Goal: Task Accomplishment & Management: Manage account settings

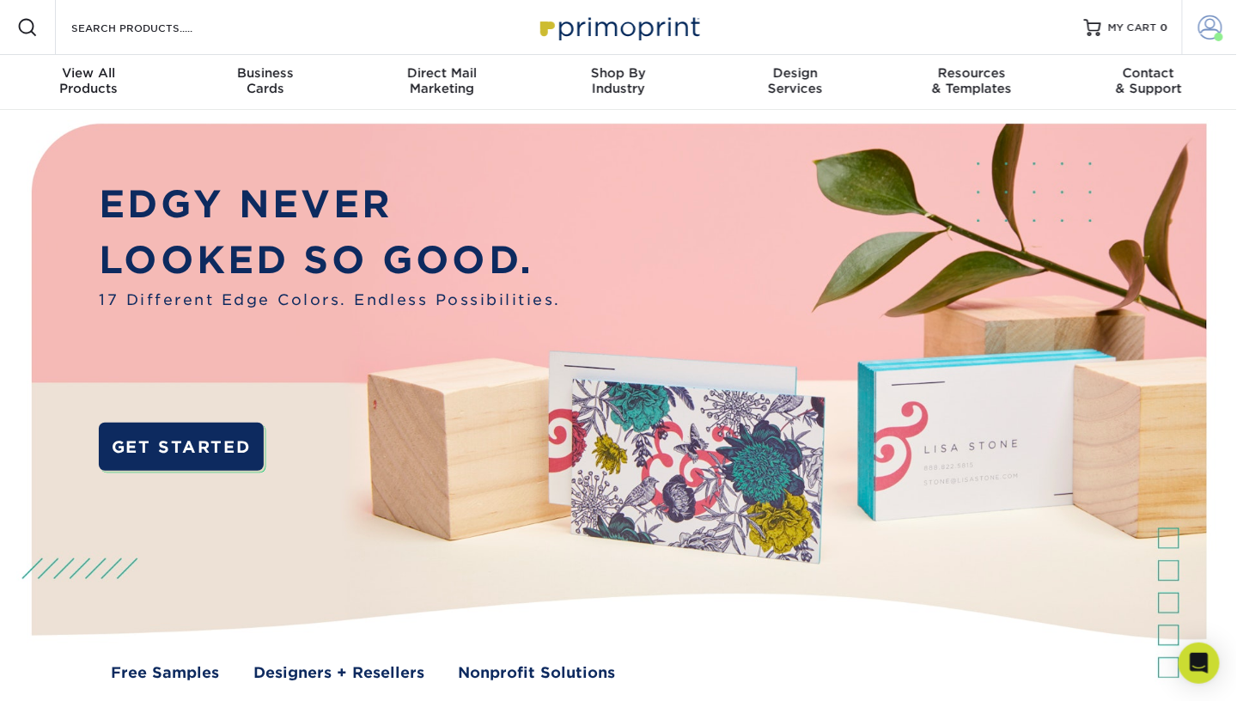
click at [1208, 42] on link "Account" at bounding box center [1209, 27] width 55 height 55
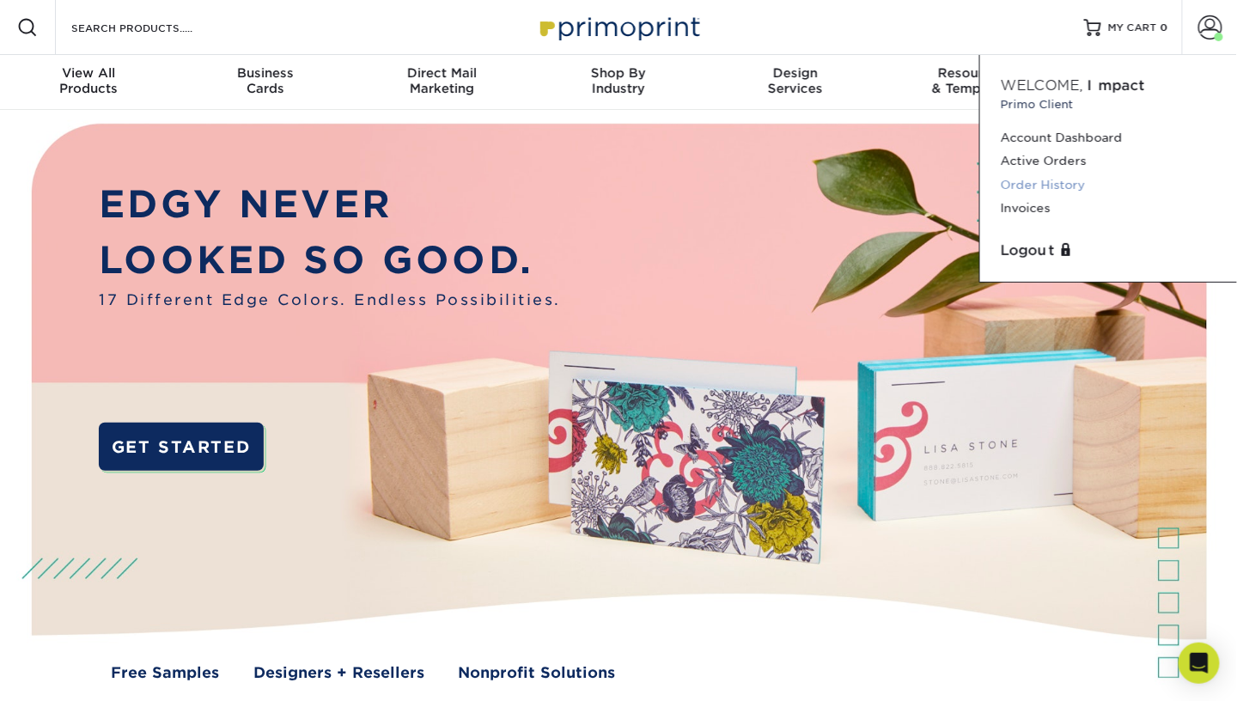
click at [1051, 180] on link "Order History" at bounding box center [1108, 184] width 216 height 23
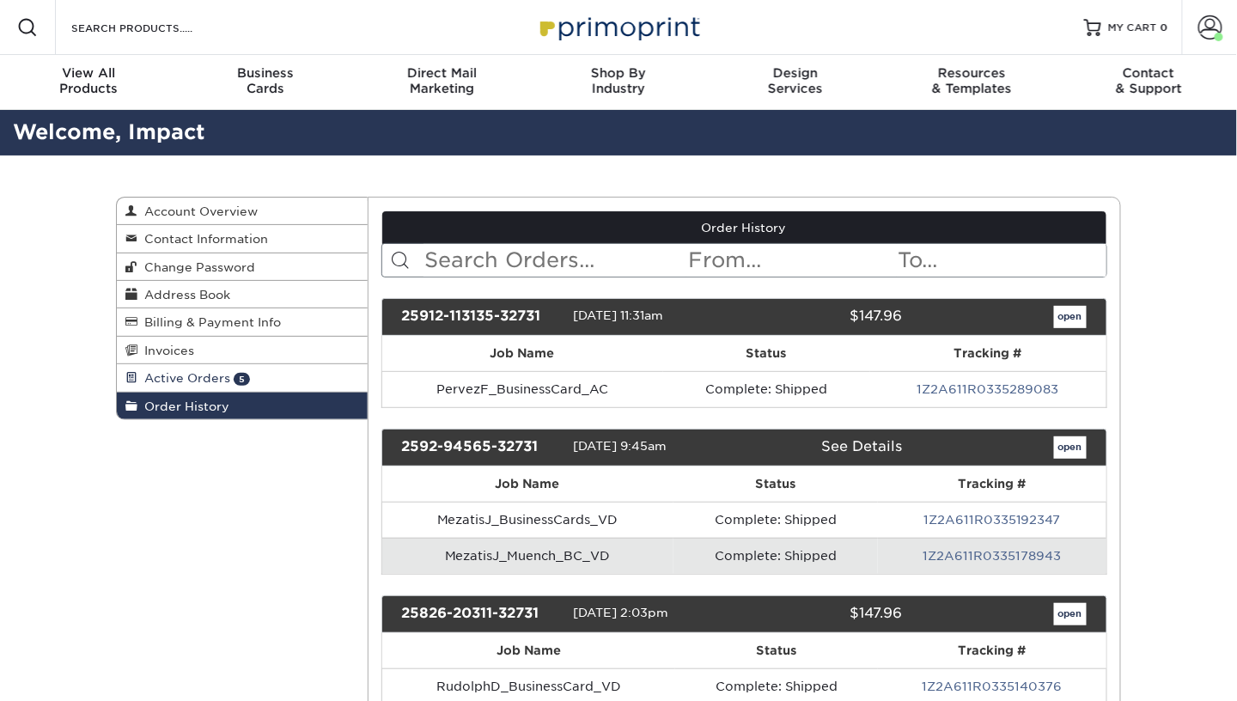
click at [209, 371] on span "Active Orders" at bounding box center [183, 378] width 93 height 14
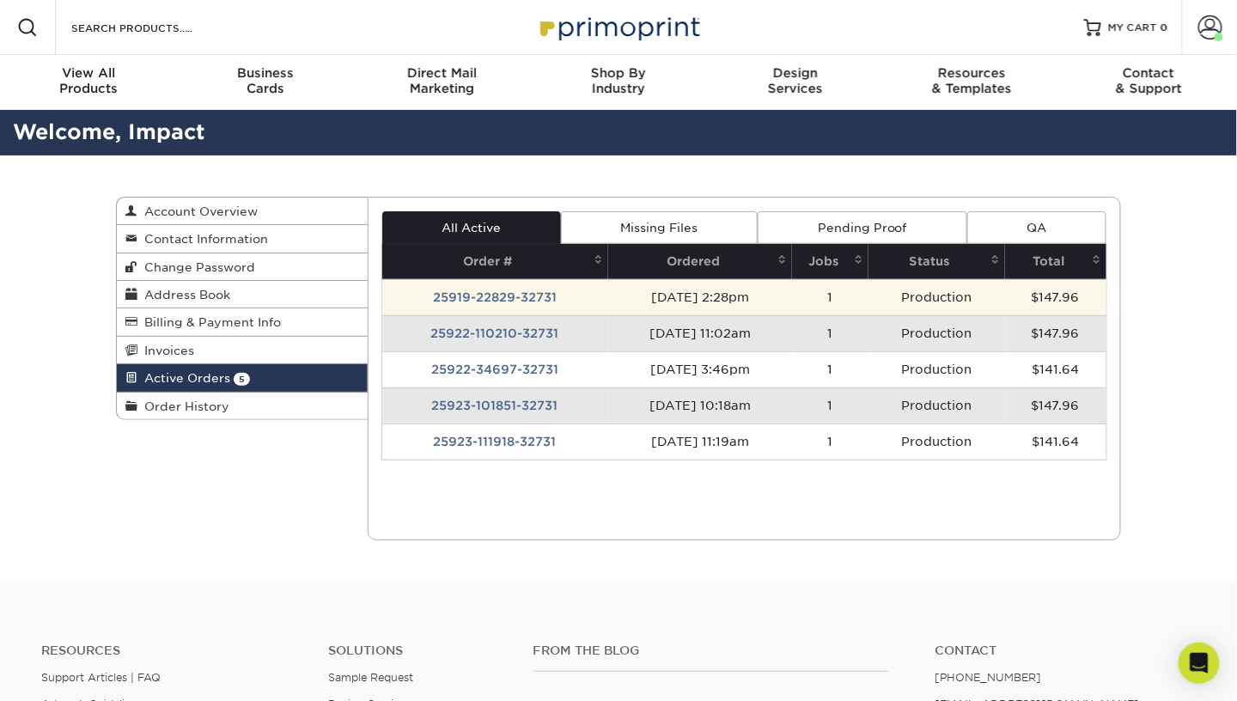
click at [507, 284] on td "25919-22829-32731" at bounding box center [495, 297] width 226 height 36
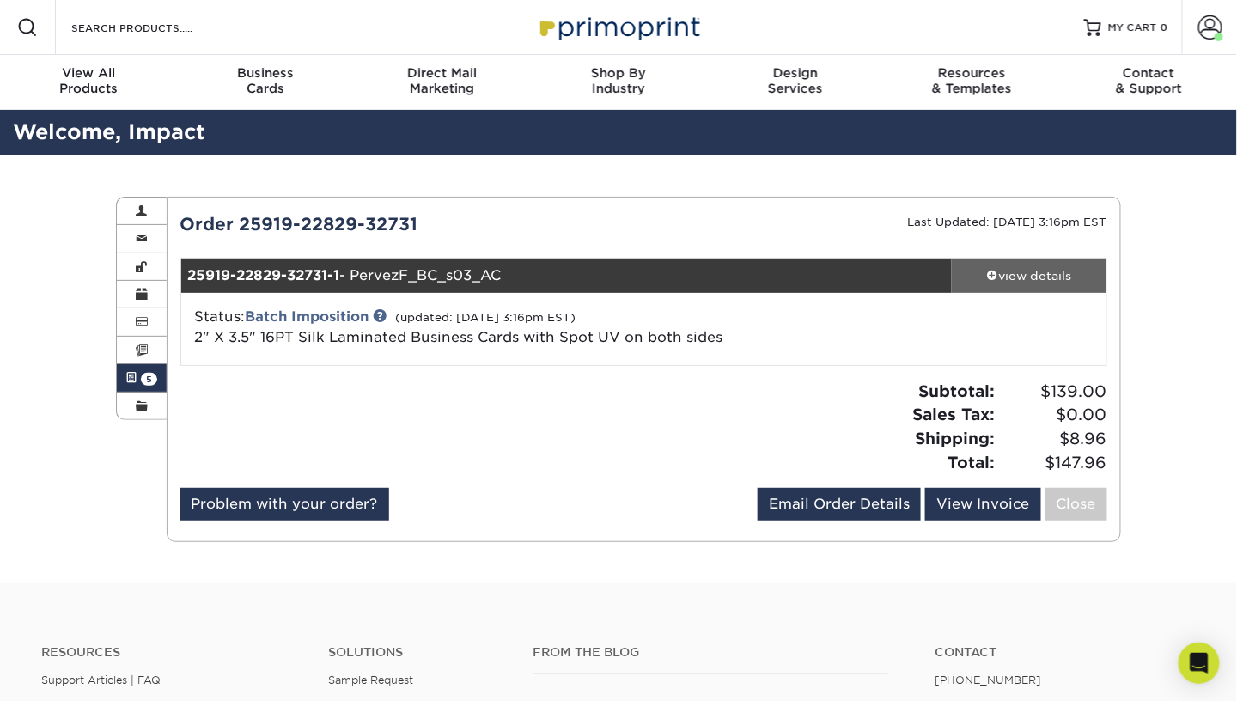
click at [997, 279] on div "view details" at bounding box center [1029, 275] width 155 height 17
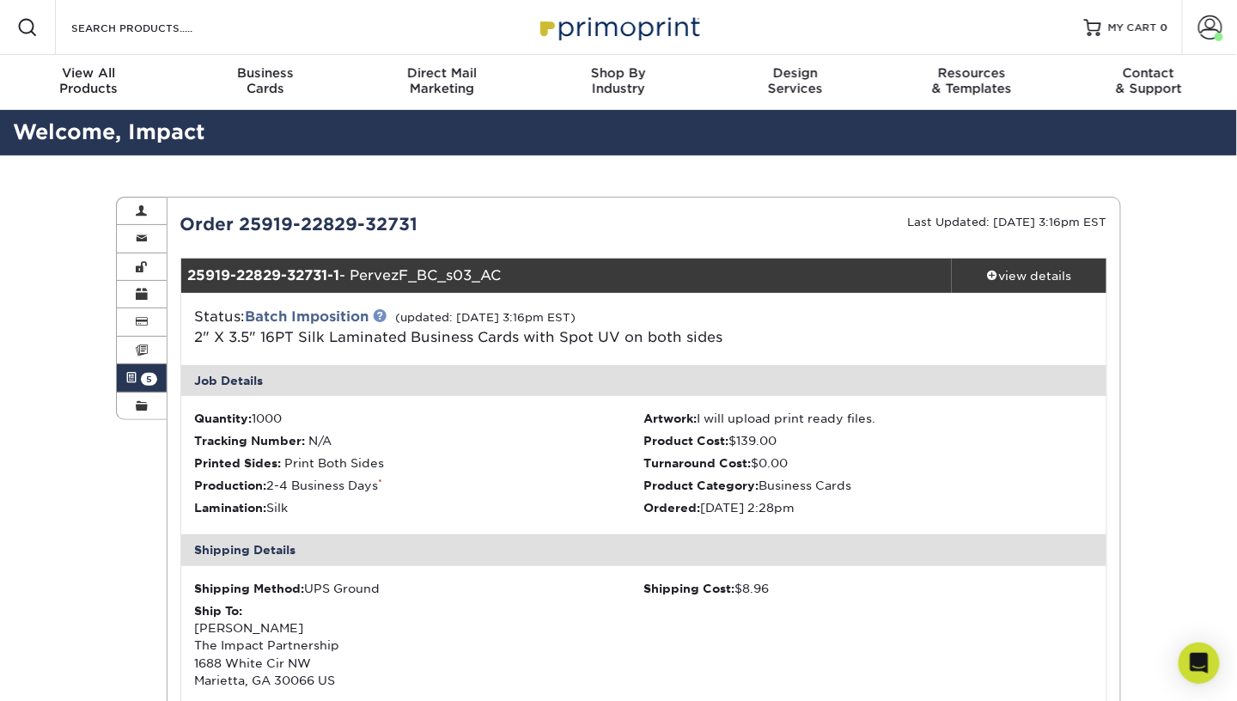
click at [384, 317] on link at bounding box center [381, 315] width 14 height 14
click at [499, 316] on small "(updated: 09/19/2025 3:16pm EST)" at bounding box center [486, 317] width 180 height 13
click at [1026, 271] on div "view details" at bounding box center [1029, 275] width 155 height 17
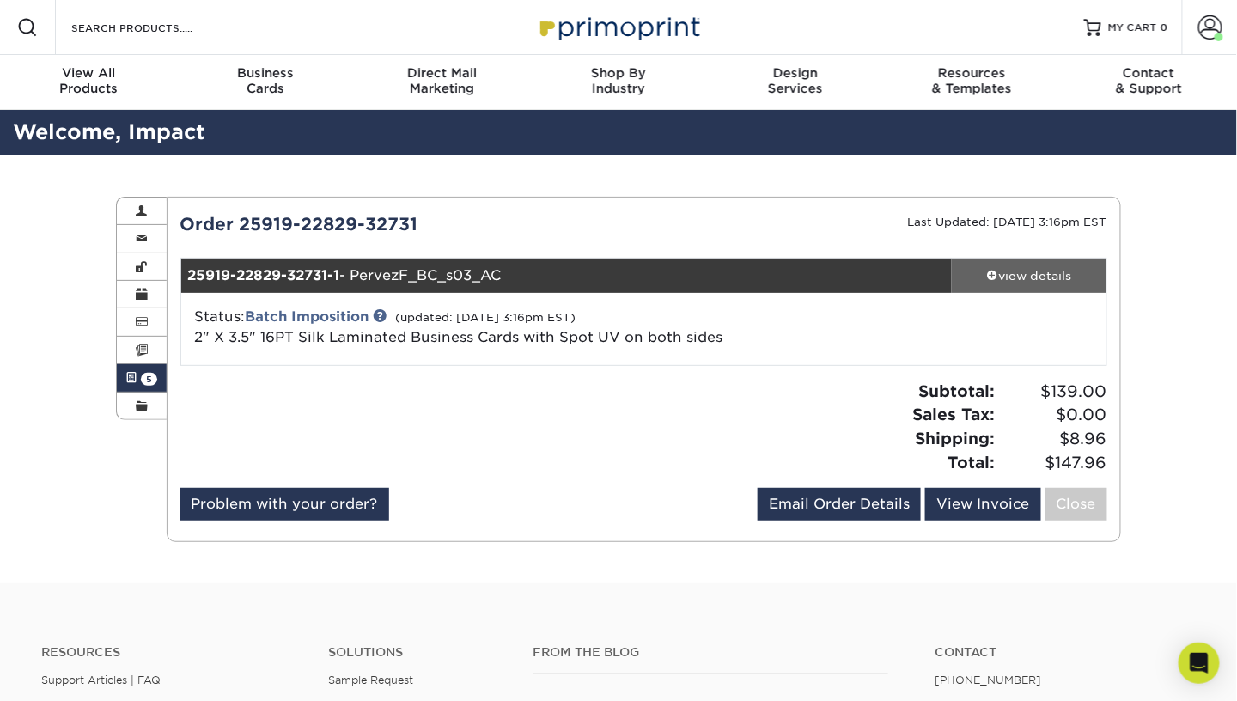
click at [1026, 271] on div "view details" at bounding box center [1029, 275] width 155 height 17
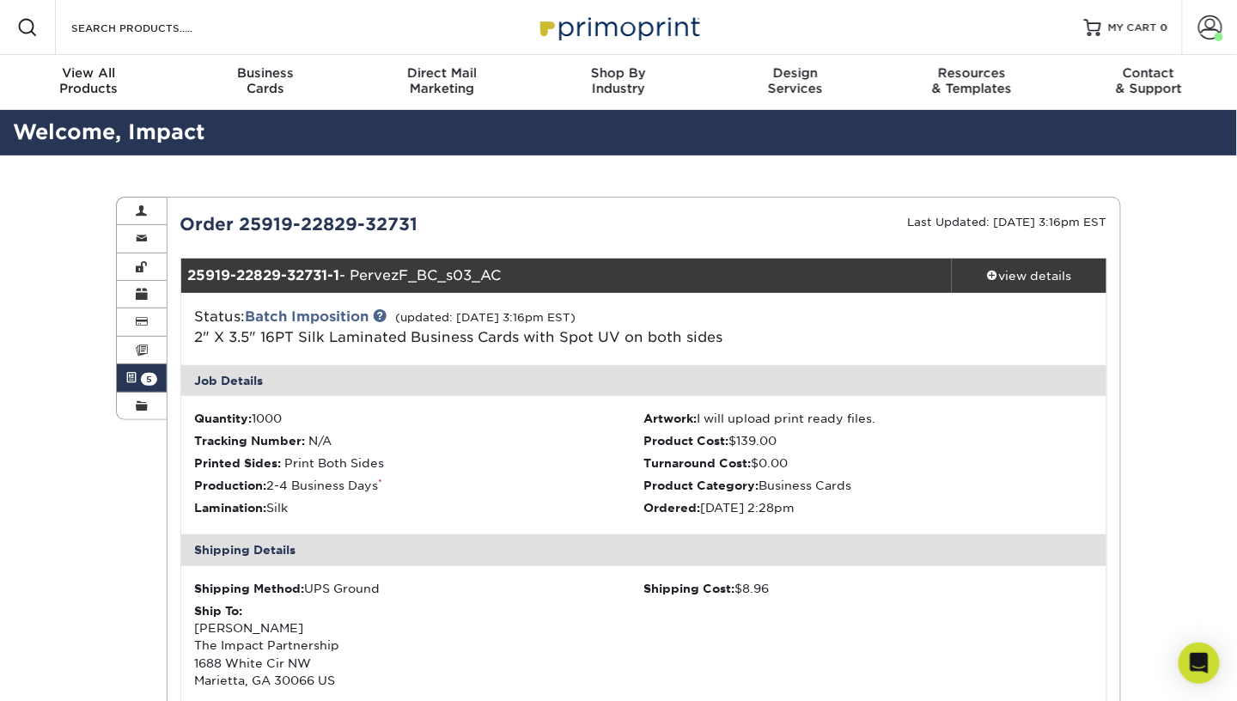
click at [222, 264] on div "25919-22829-32731-1 - PervezF_BC_s03_AC" at bounding box center [566, 275] width 771 height 34
click at [149, 380] on span "5" at bounding box center [149, 379] width 16 height 13
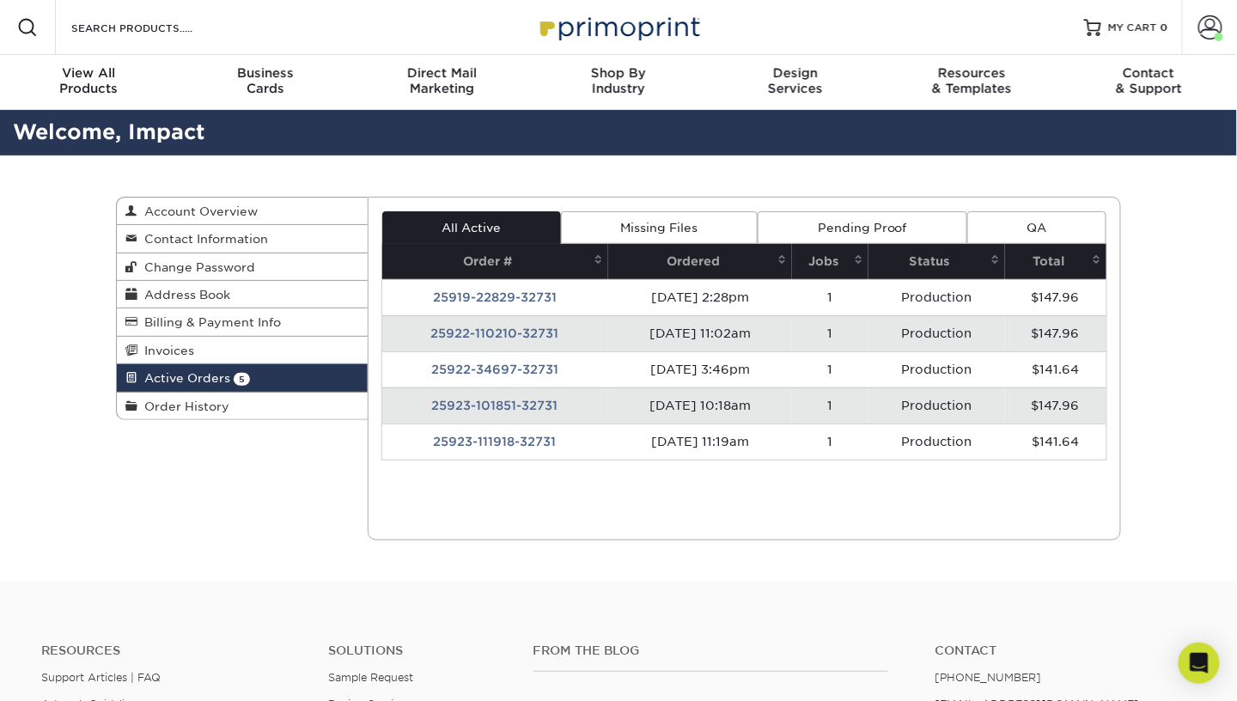
click at [490, 315] on td "25922-110210-32731" at bounding box center [495, 333] width 226 height 36
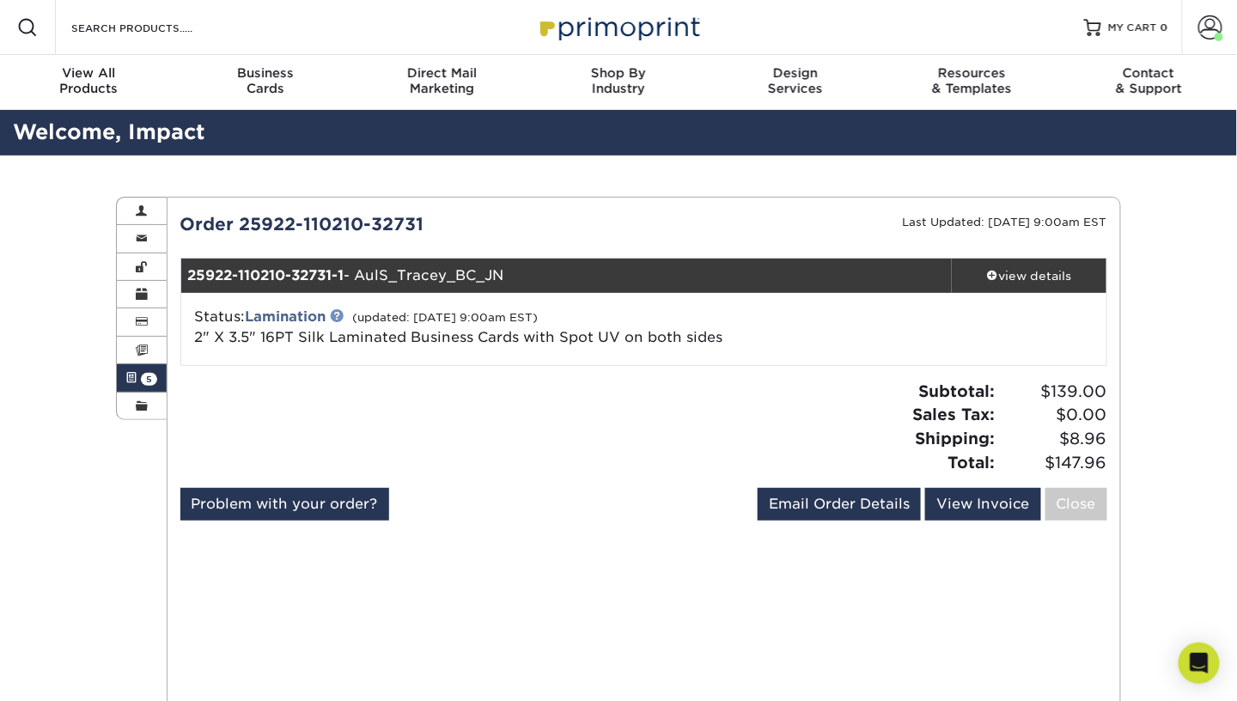
click at [337, 308] on link at bounding box center [338, 315] width 14 height 14
click at [139, 373] on link "Active Orders 5" at bounding box center [142, 377] width 50 height 27
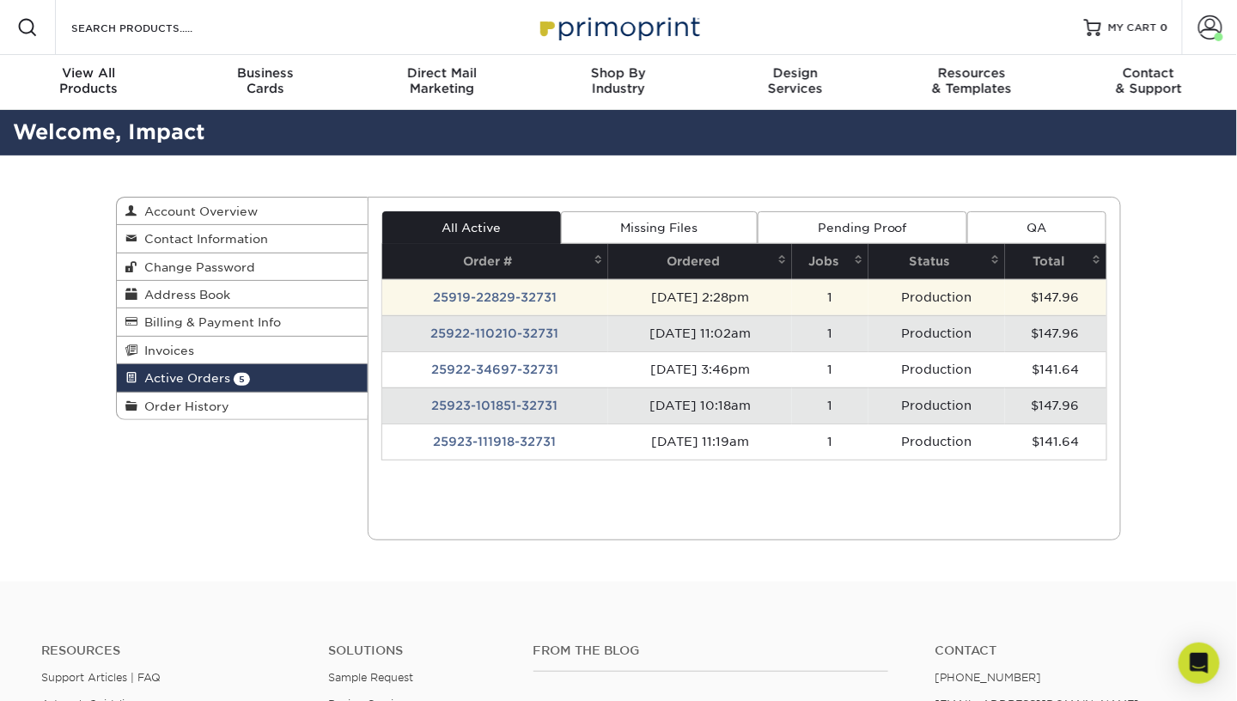
click at [480, 299] on td "25919-22829-32731" at bounding box center [495, 297] width 226 height 36
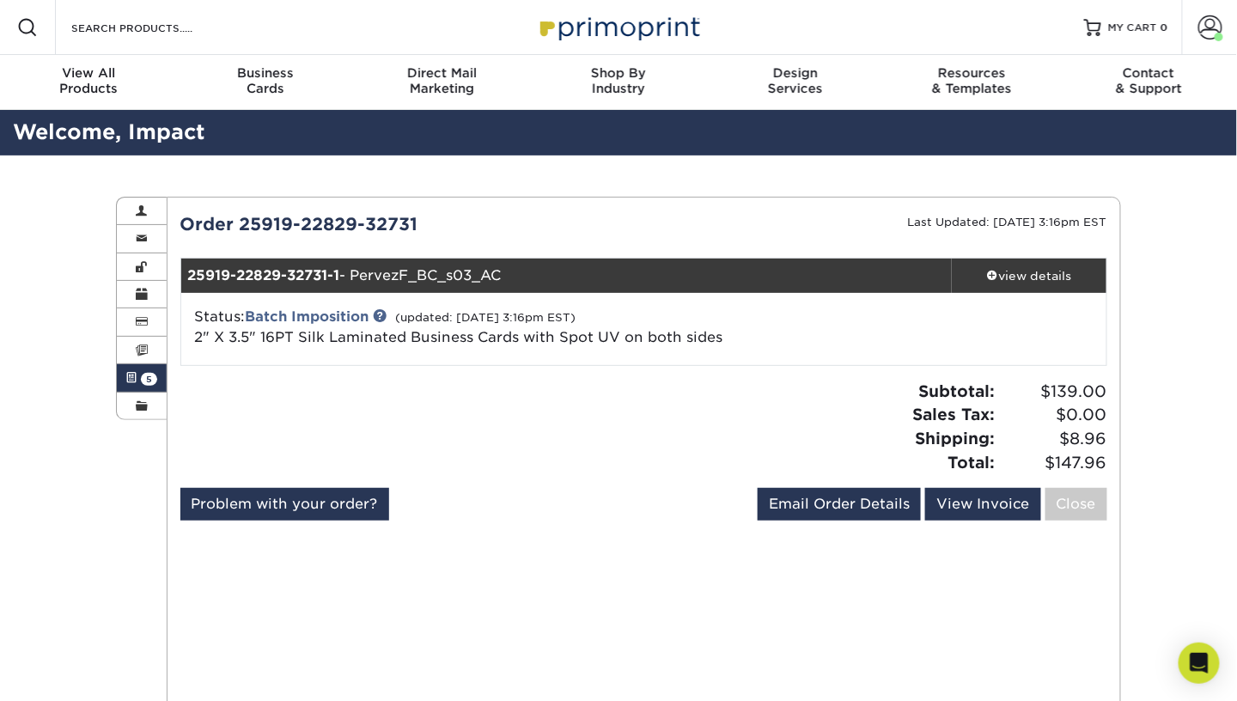
click at [462, 327] on div "Status: Batch Imposition (updated: 09/19/2025 3:16pm EST) 2" X 3.5" 16PT Silk L…" at bounding box center [490, 327] width 616 height 41
click at [1009, 270] on div "view details" at bounding box center [1029, 275] width 155 height 17
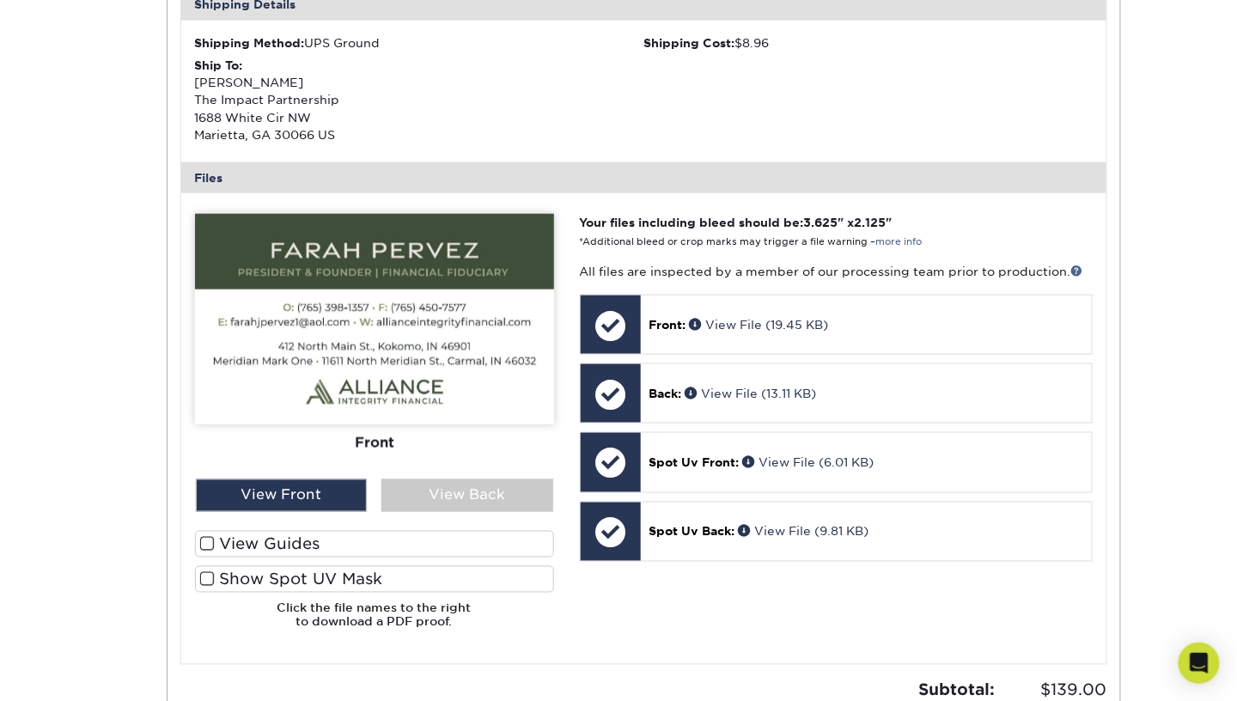
scroll to position [546, 0]
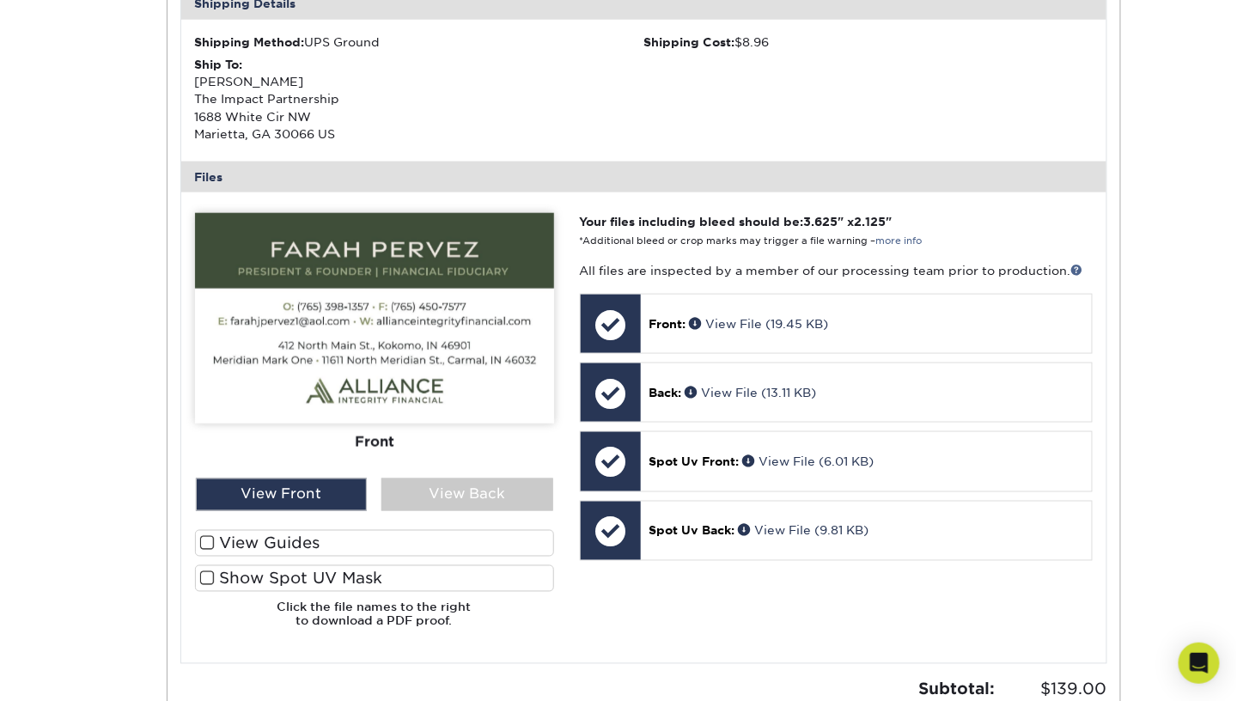
click at [125, 208] on div "Active Orders Account Overview Contact Information Change Password Address Book…" at bounding box center [618, 245] width 1031 height 1272
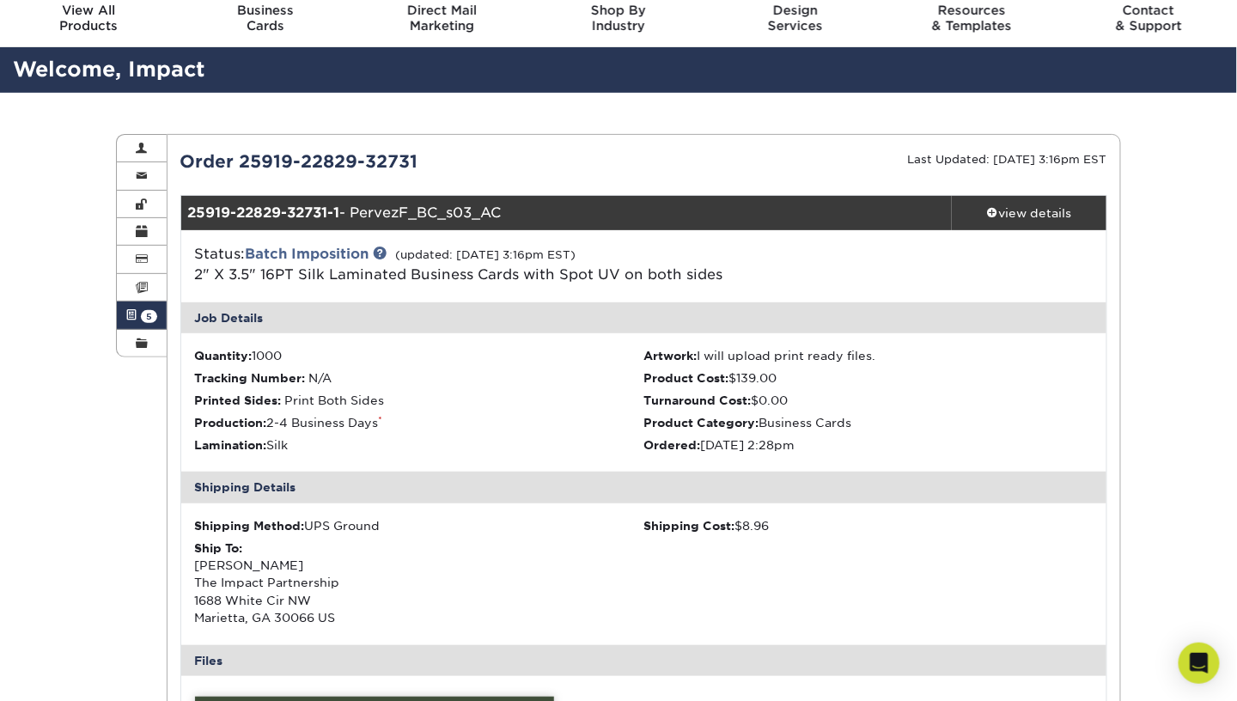
scroll to position [0, 0]
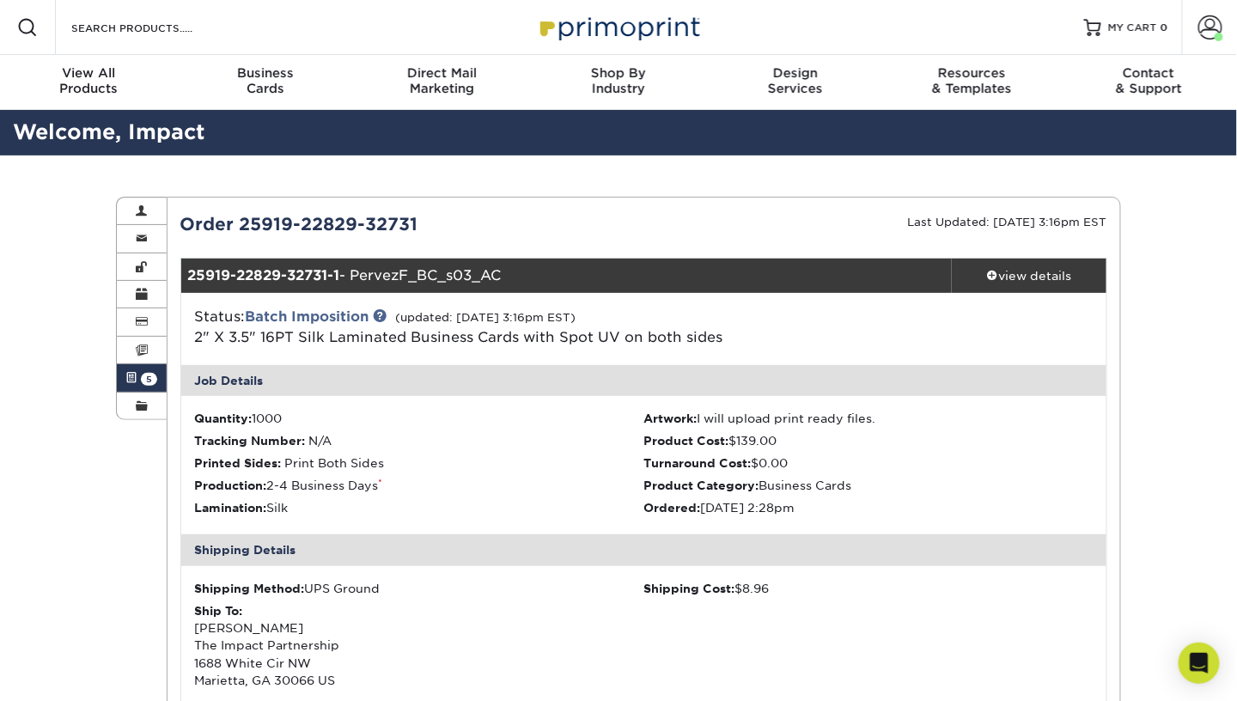
drag, startPoint x: 442, startPoint y: 224, endPoint x: 177, endPoint y: 228, distance: 265.4
click at [177, 228] on div "Order 25919-22829-32731" at bounding box center [405, 224] width 477 height 26
copy div "Order 25919-22829-32731"
click at [1199, 669] on icon "Open Intercom Messenger" at bounding box center [1199, 663] width 22 height 22
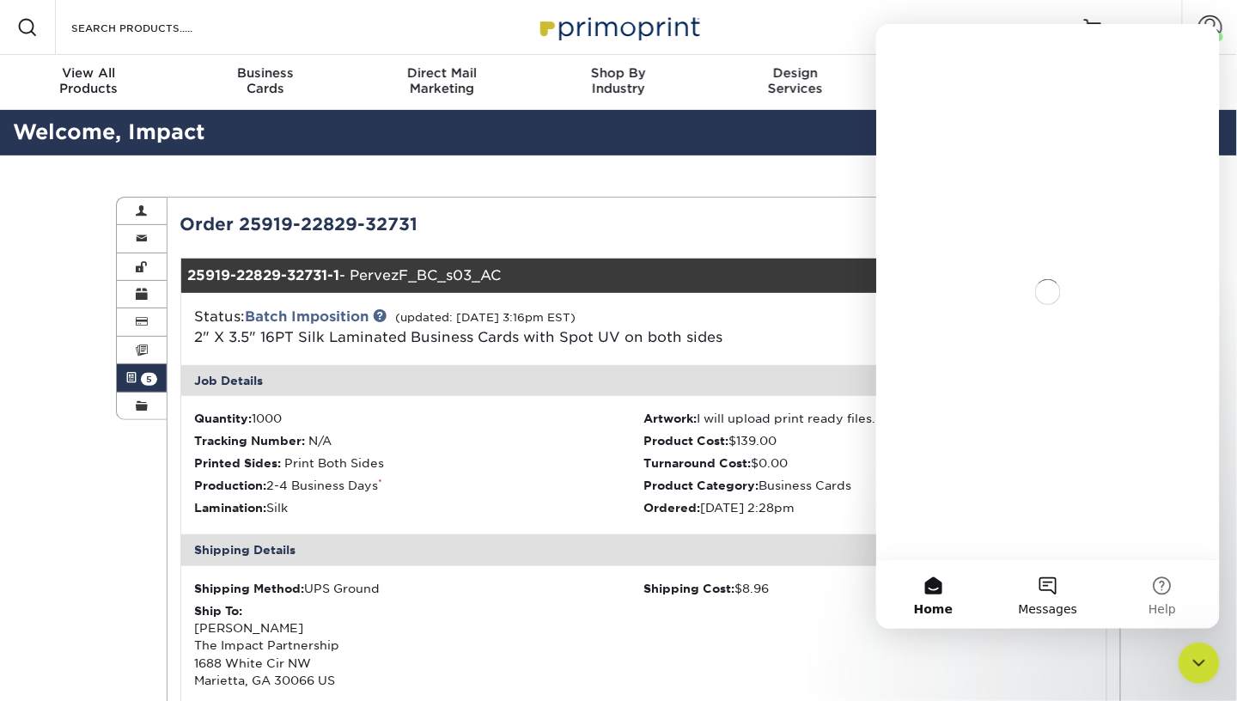
click at [1045, 593] on button "Messages" at bounding box center [1046, 593] width 114 height 69
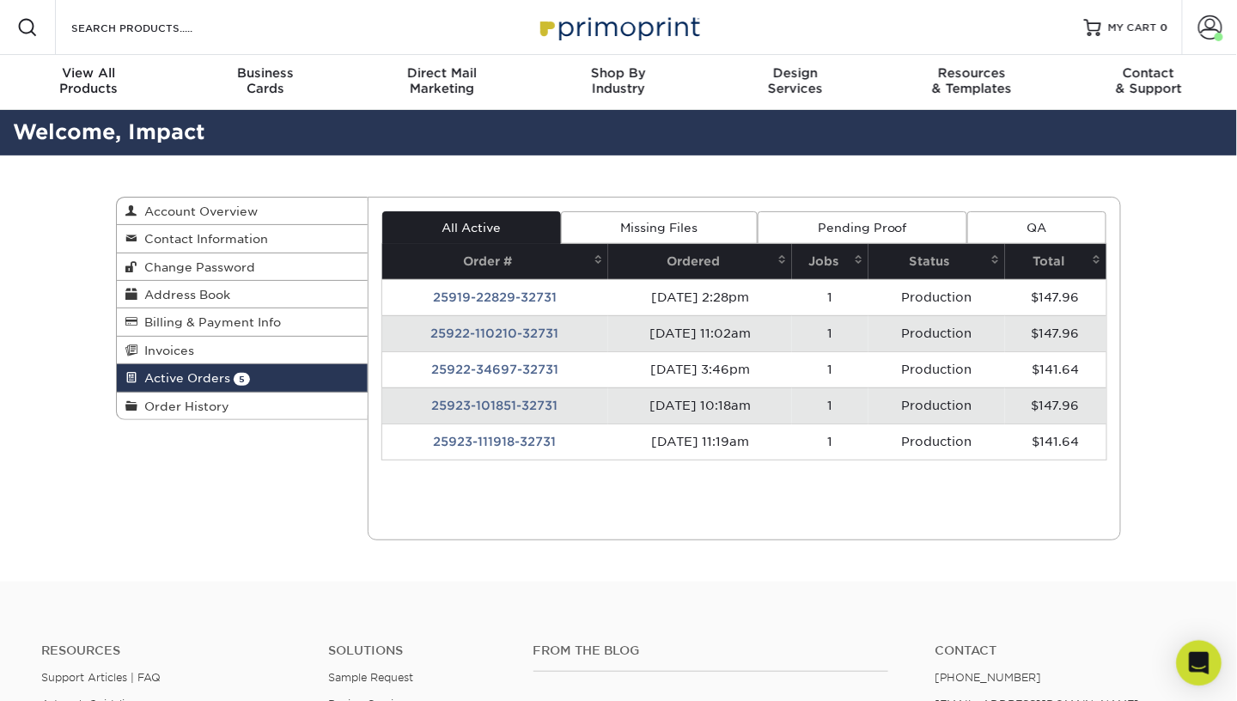
click at [1192, 671] on icon "Open Intercom Messenger" at bounding box center [1199, 663] width 22 height 22
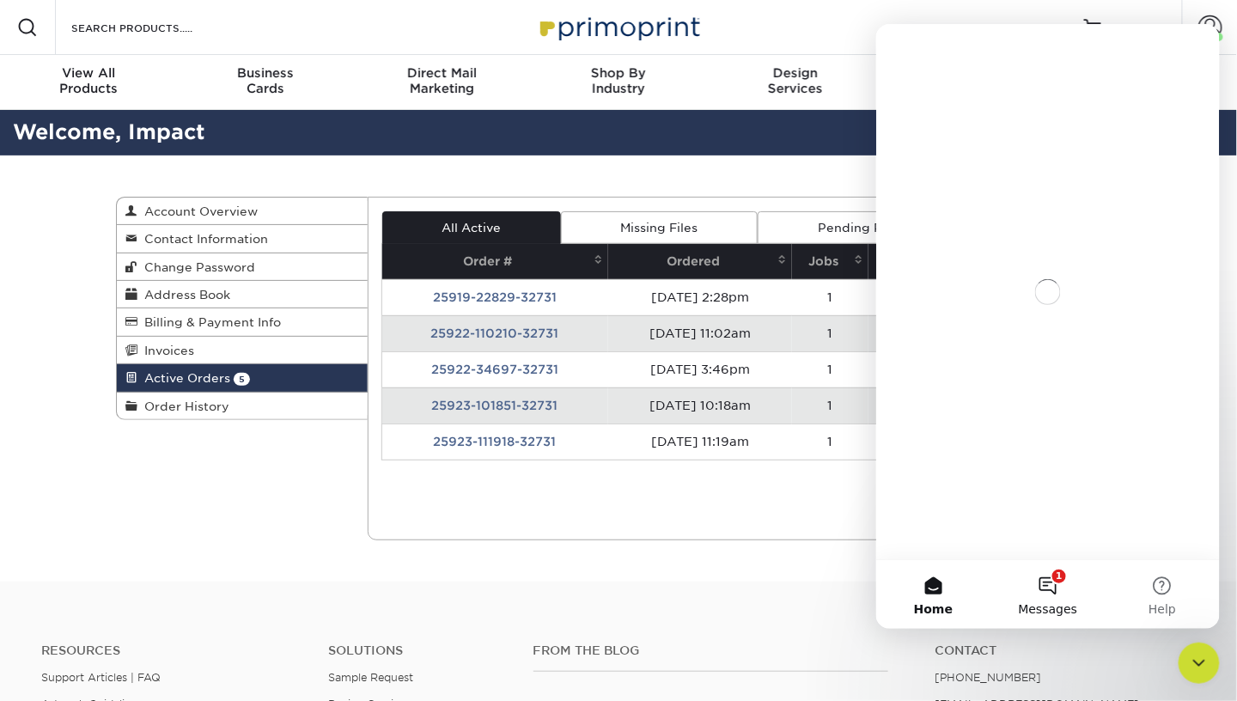
click at [1045, 583] on button "1 Messages" at bounding box center [1046, 593] width 114 height 69
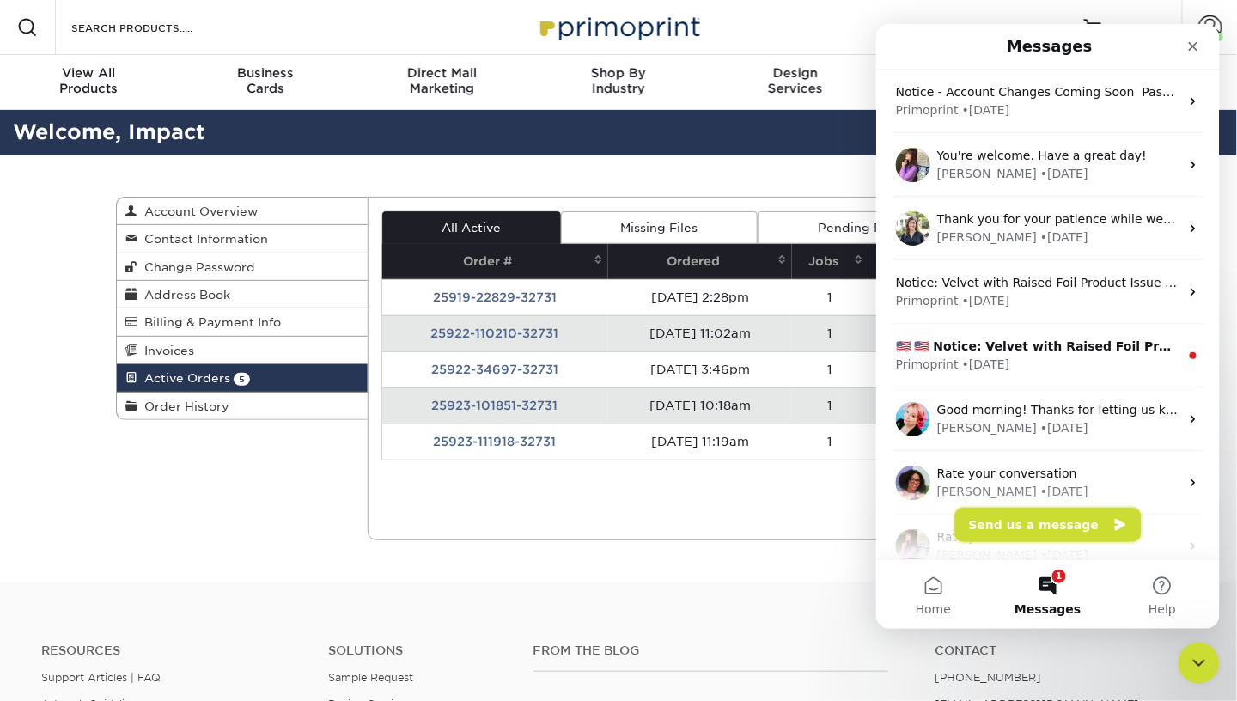
click at [1013, 526] on button "Send us a message" at bounding box center [1047, 524] width 186 height 34
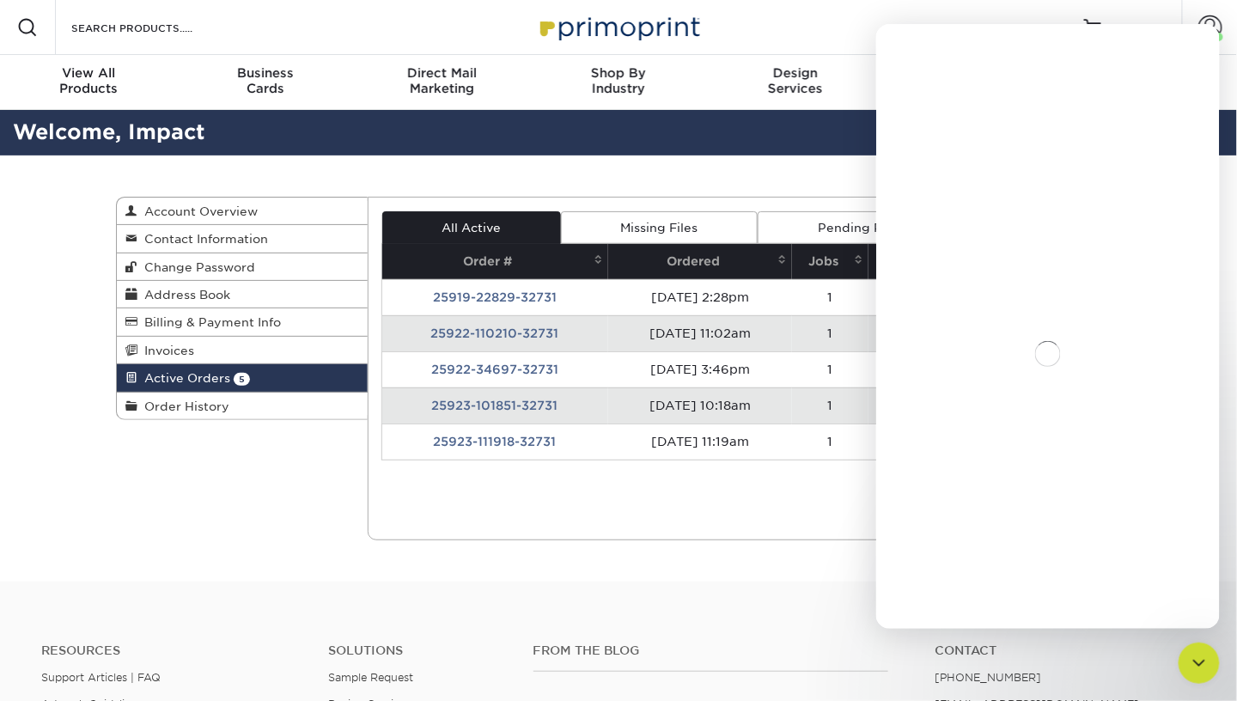
click at [1037, 425] on div "Intercom messenger" at bounding box center [1047, 353] width 344 height 550
click at [1190, 642] on div "Close Intercom Messenger" at bounding box center [1196, 660] width 41 height 41
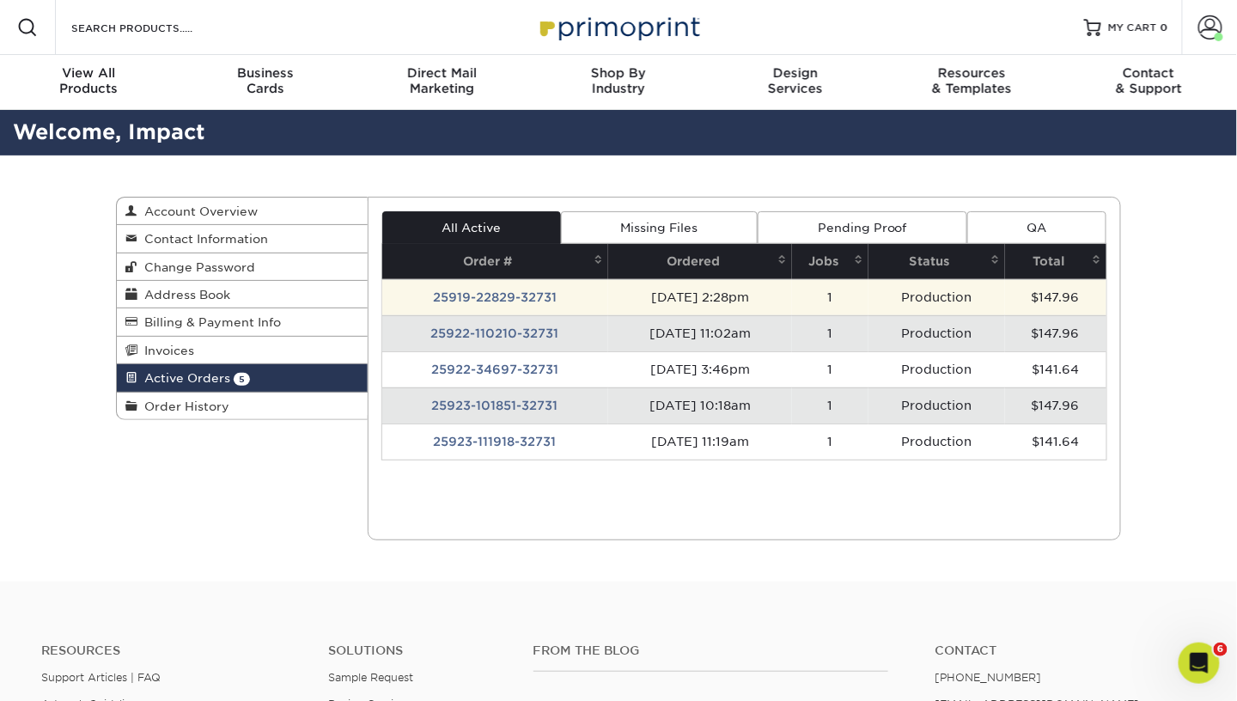
click at [508, 301] on td "25919-22829-32731" at bounding box center [495, 297] width 226 height 36
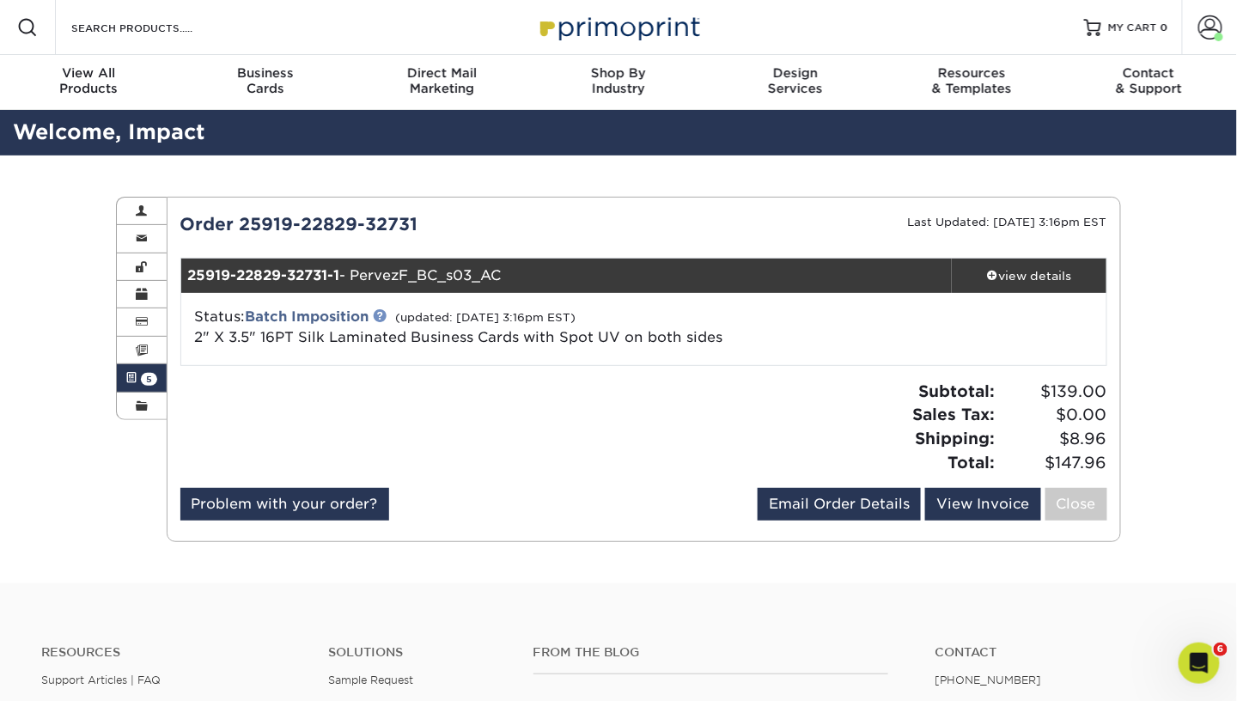
click at [386, 313] on link at bounding box center [381, 315] width 14 height 14
drag, startPoint x: 147, startPoint y: 380, endPoint x: 172, endPoint y: 385, distance: 25.3
click at [146, 380] on span "5" at bounding box center [149, 379] width 16 height 13
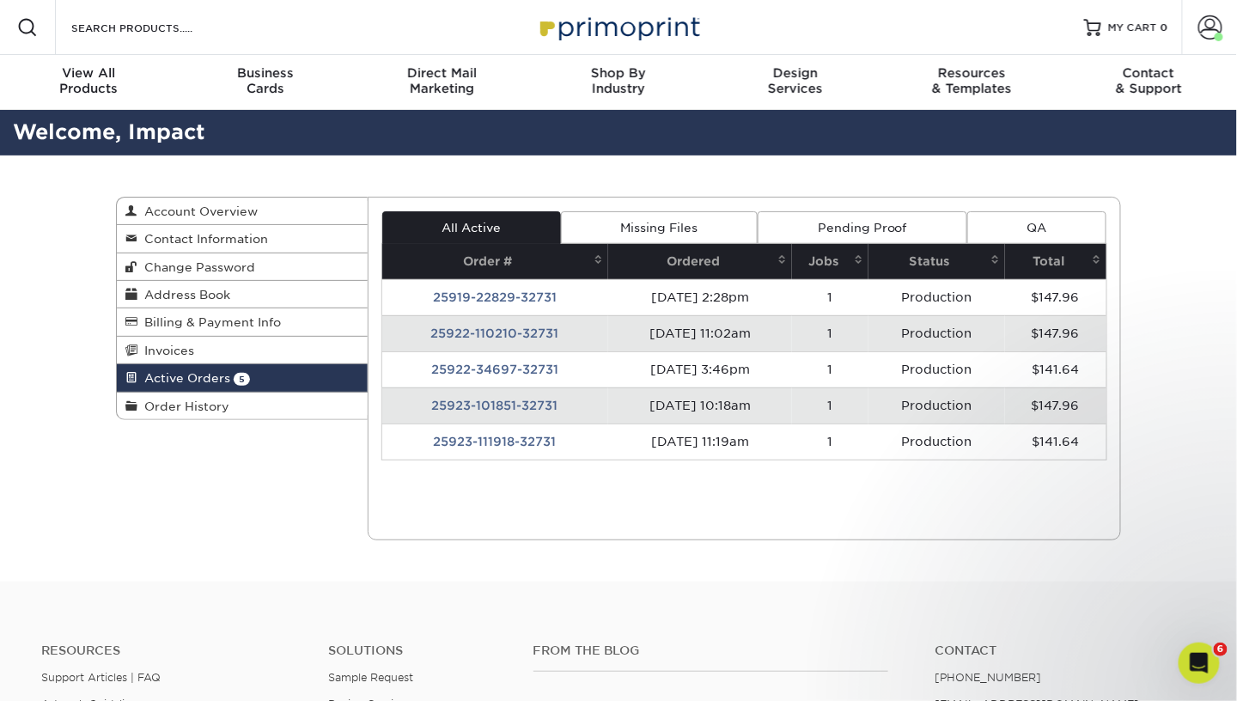
click at [482, 333] on td "25922-110210-32731" at bounding box center [495, 333] width 226 height 36
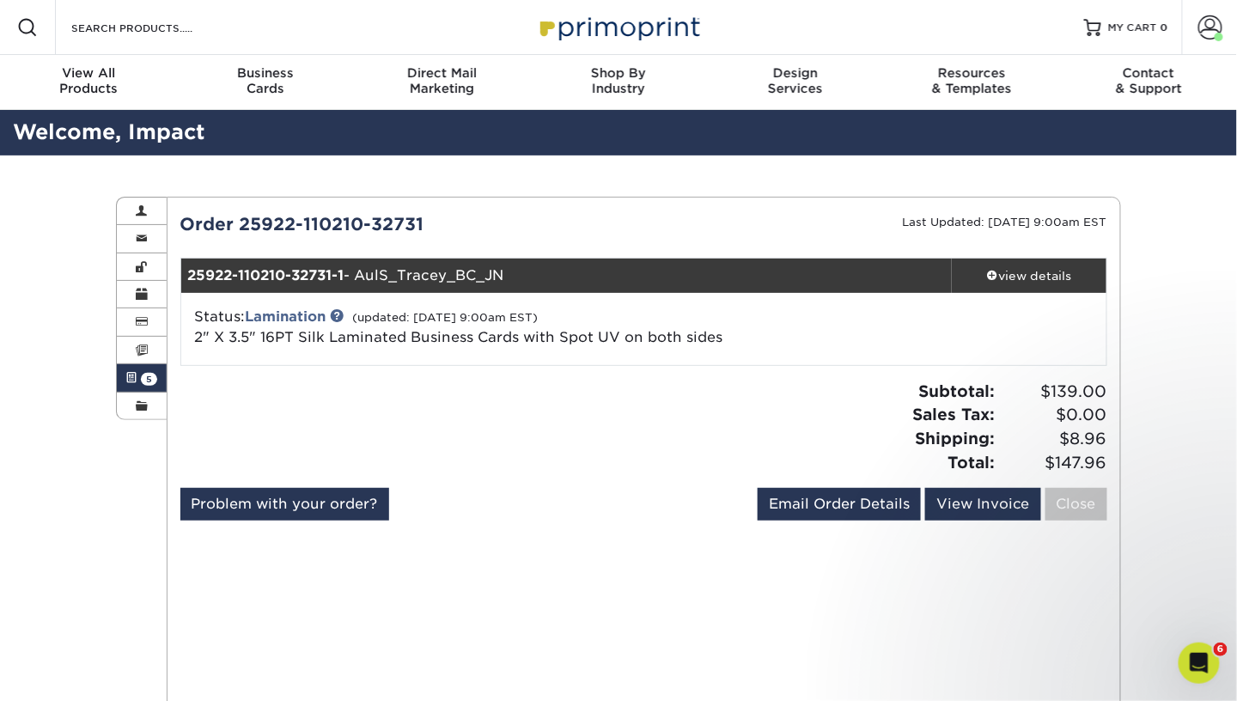
click at [144, 377] on span "5" at bounding box center [149, 379] width 16 height 13
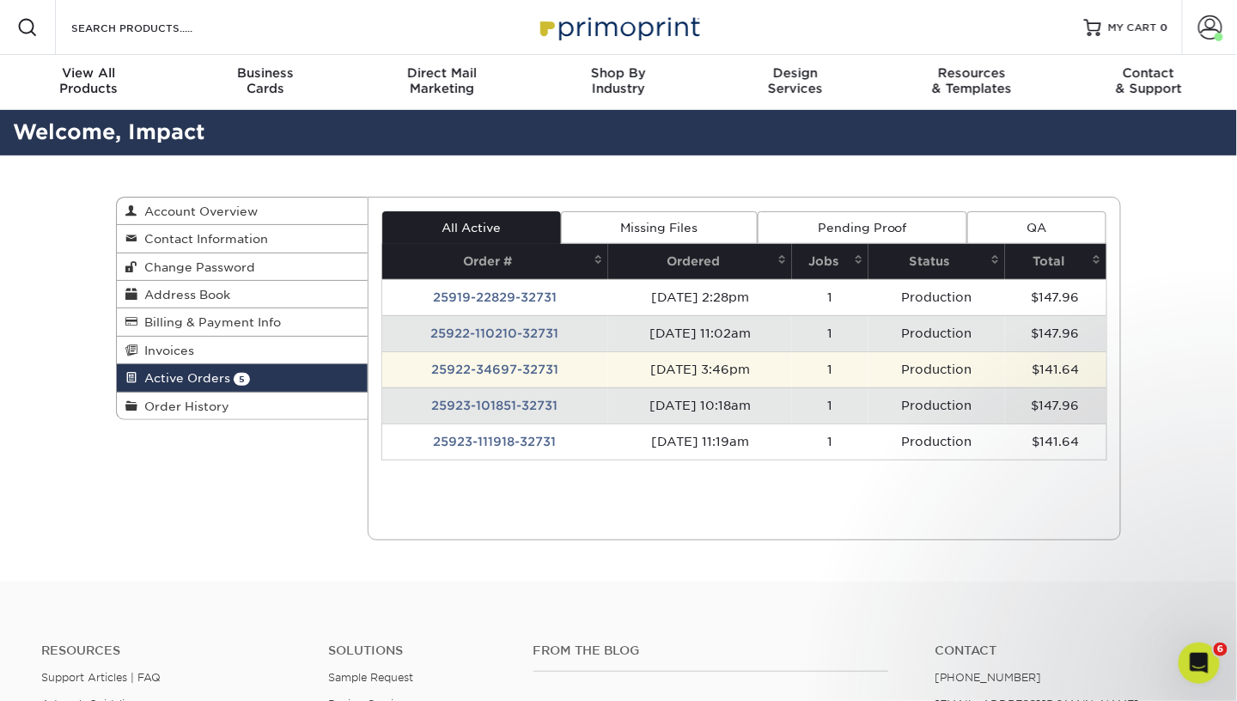
click at [532, 372] on td "25922-34697-32731" at bounding box center [495, 369] width 226 height 36
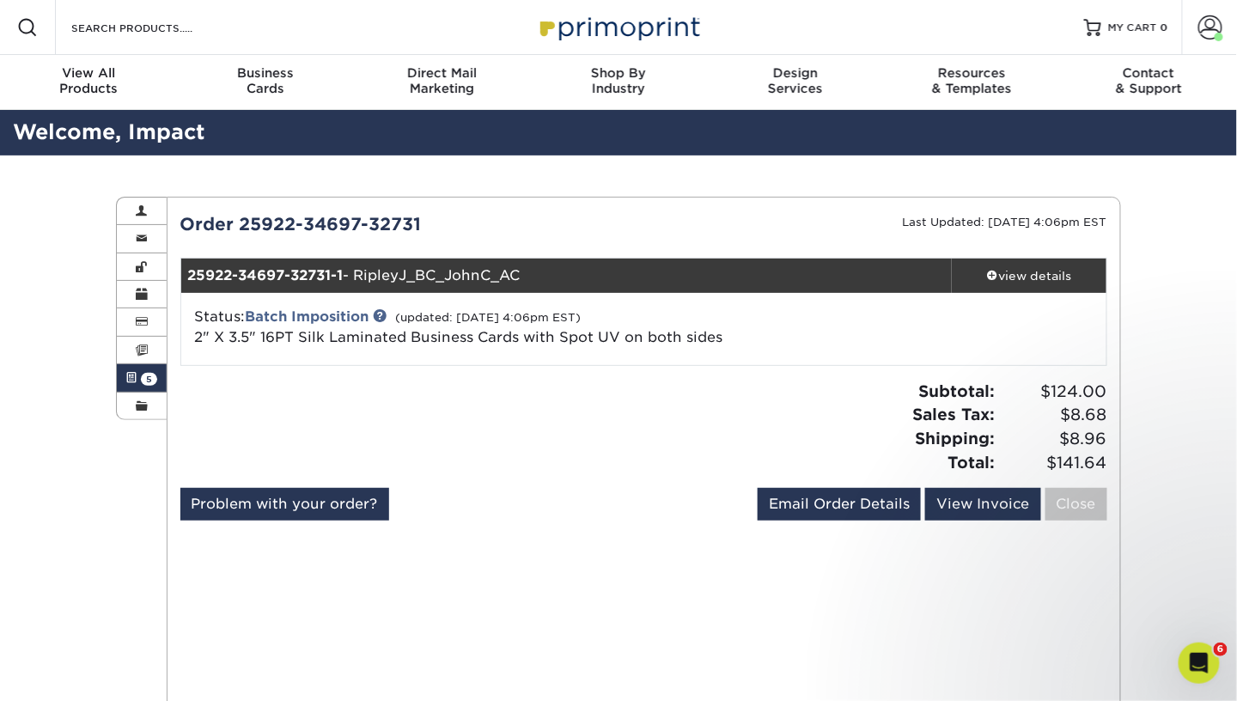
click at [143, 380] on link "Active Orders 5" at bounding box center [142, 377] width 50 height 27
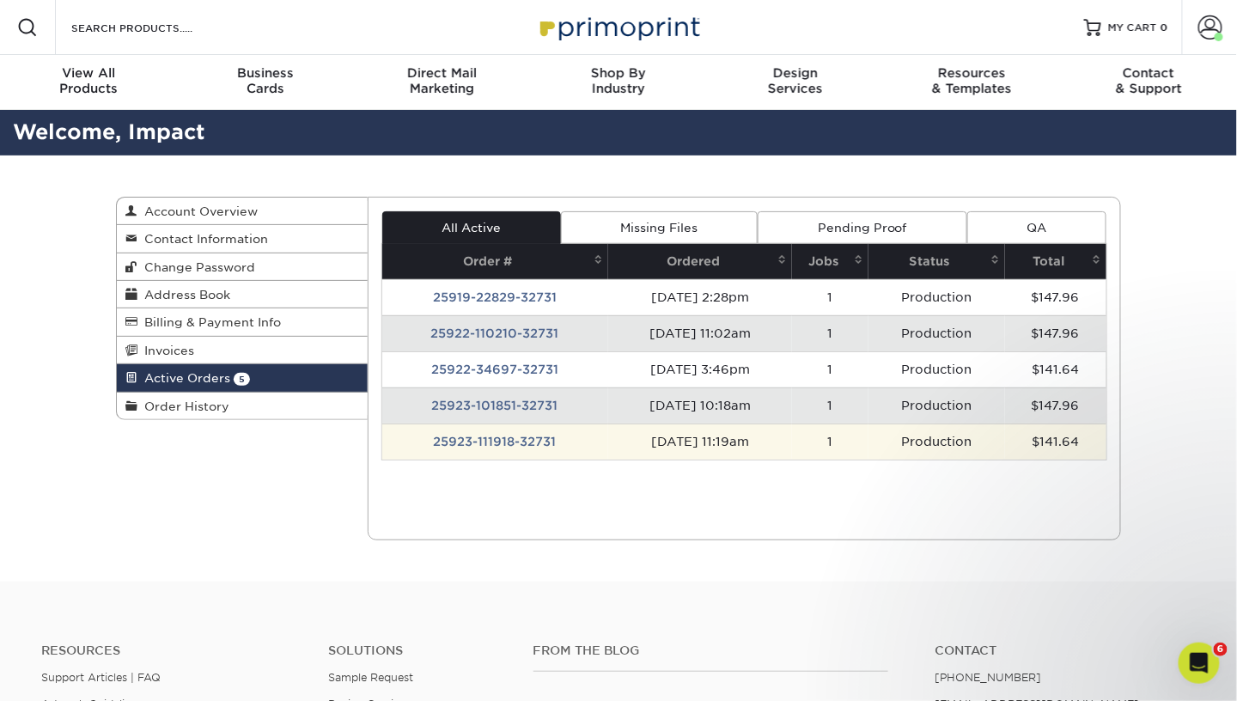
click at [463, 441] on td "25923-111918-32731" at bounding box center [495, 441] width 226 height 36
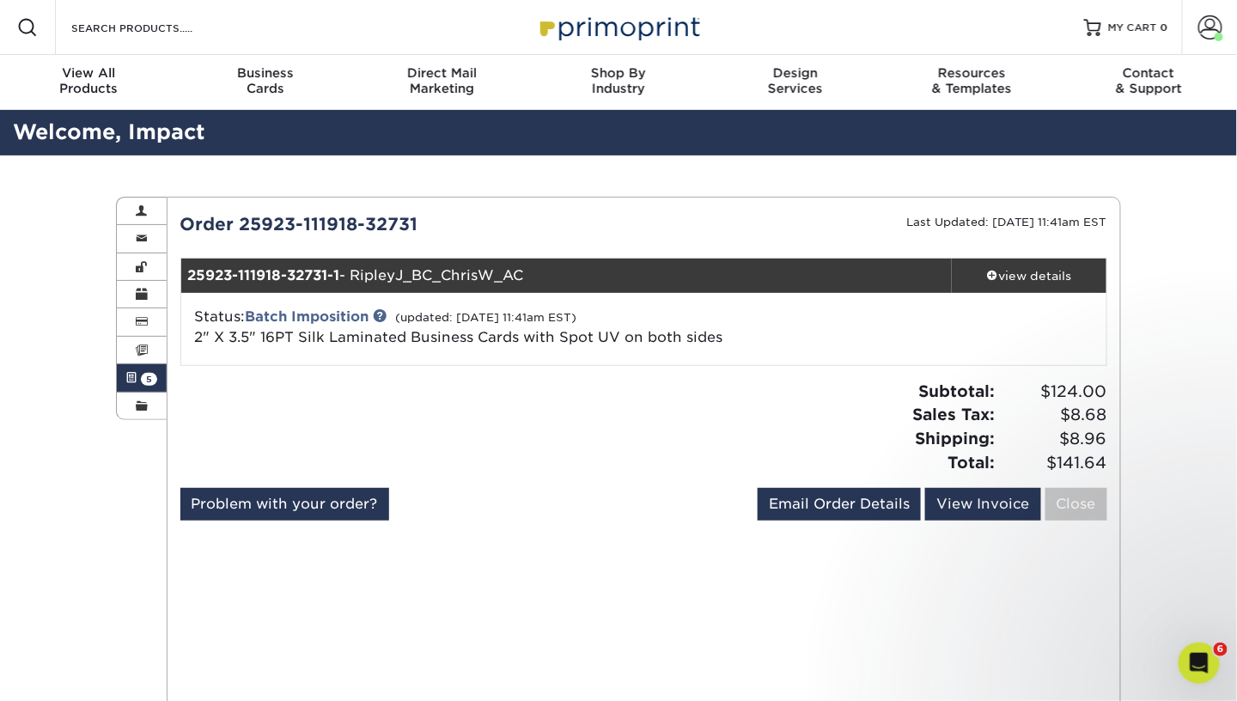
click at [155, 373] on span "5" at bounding box center [149, 379] width 16 height 13
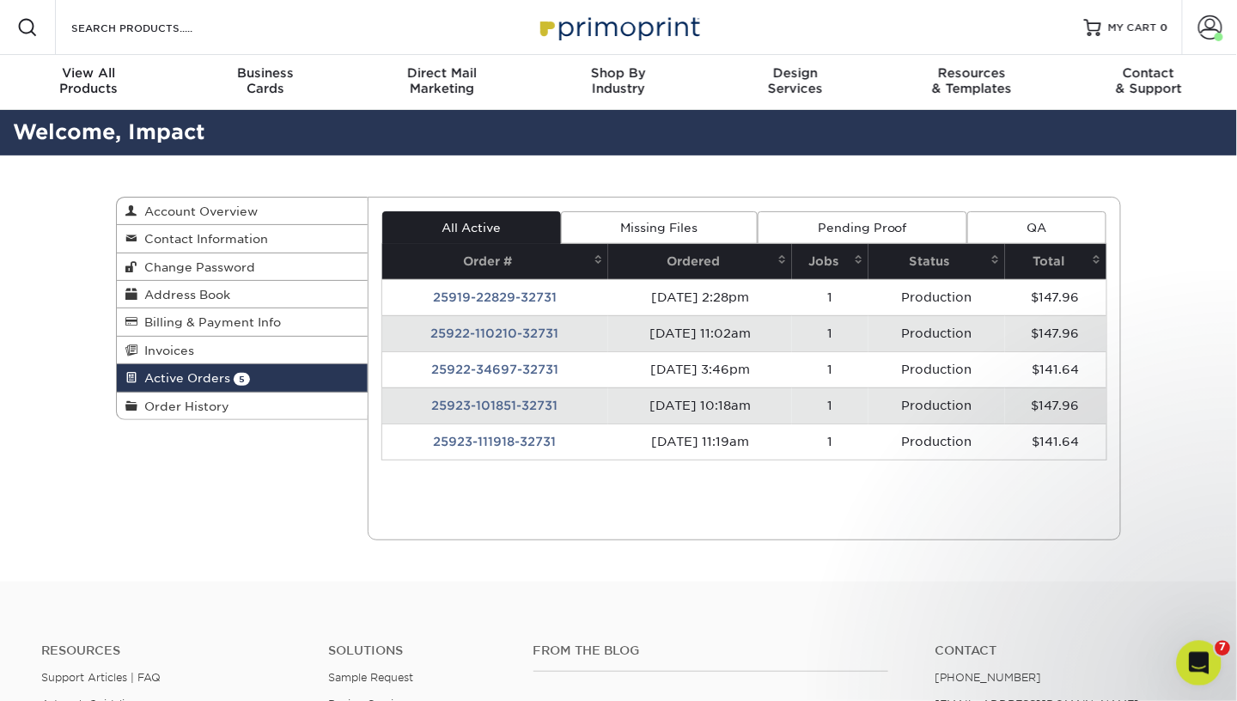
click at [1206, 650] on div "Open Intercom Messenger" at bounding box center [1196, 660] width 57 height 57
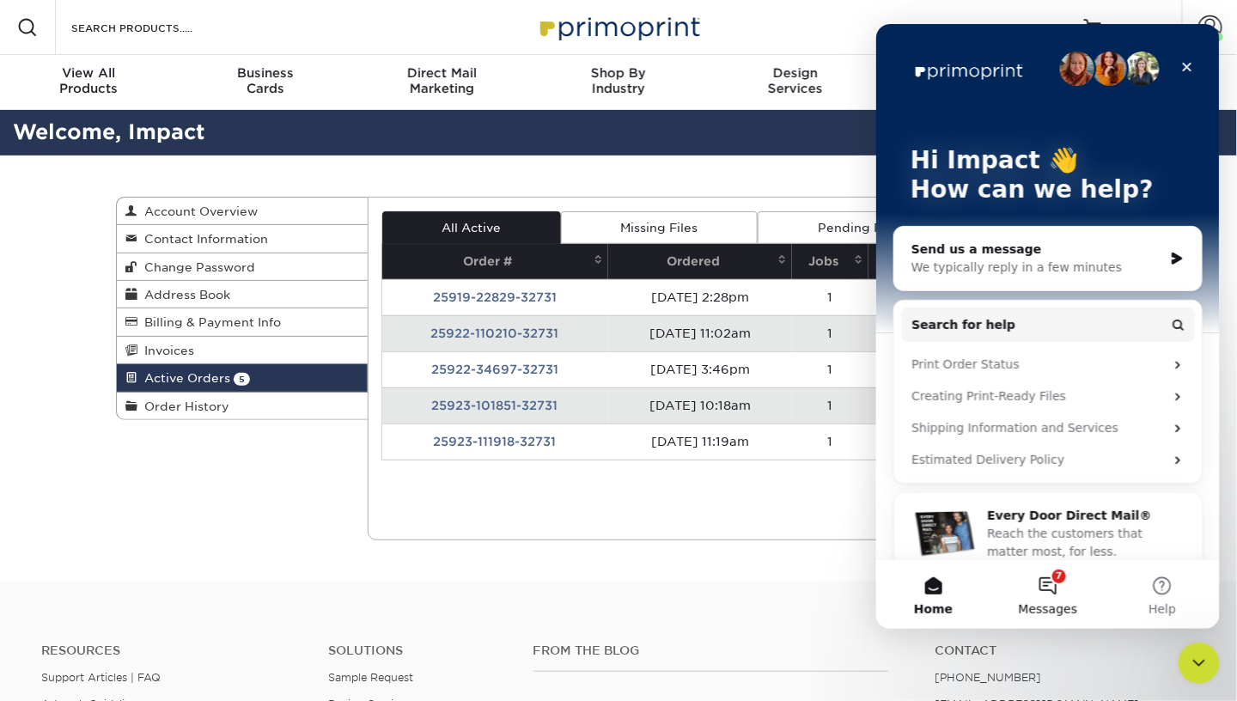
click at [1049, 587] on button "7 Messages" at bounding box center [1046, 593] width 114 height 69
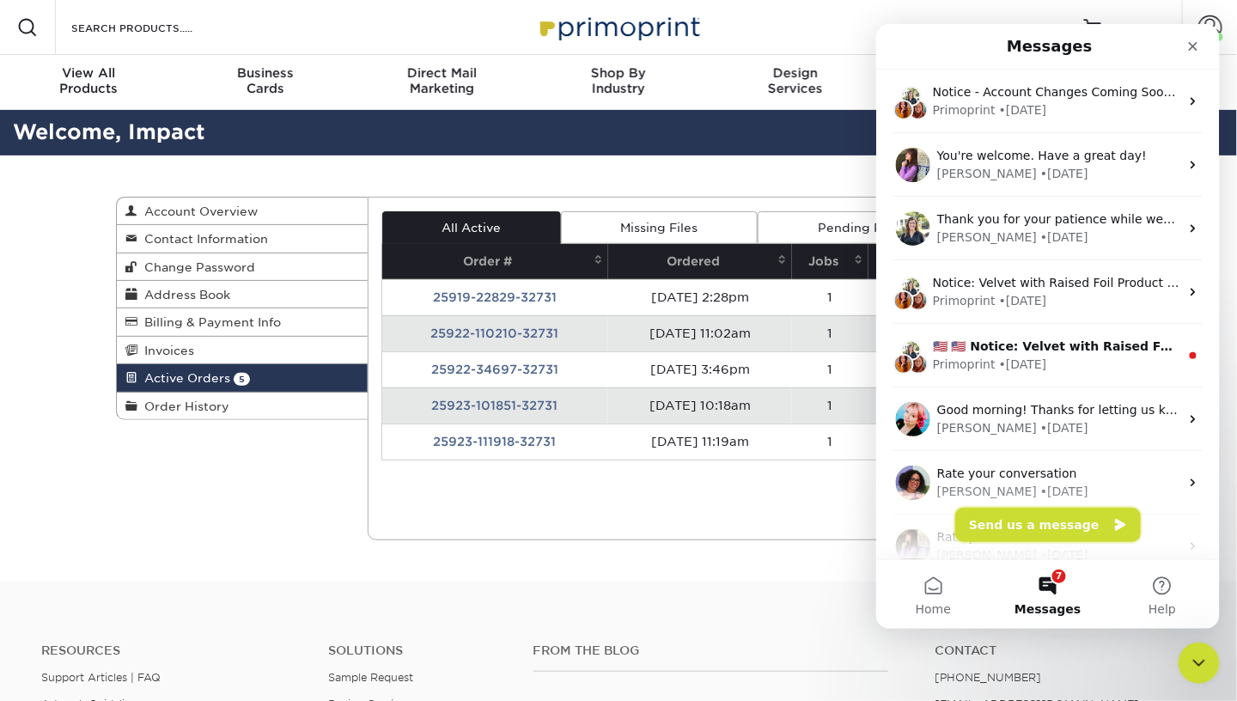
click at [1023, 526] on button "Send us a message" at bounding box center [1046, 524] width 185 height 34
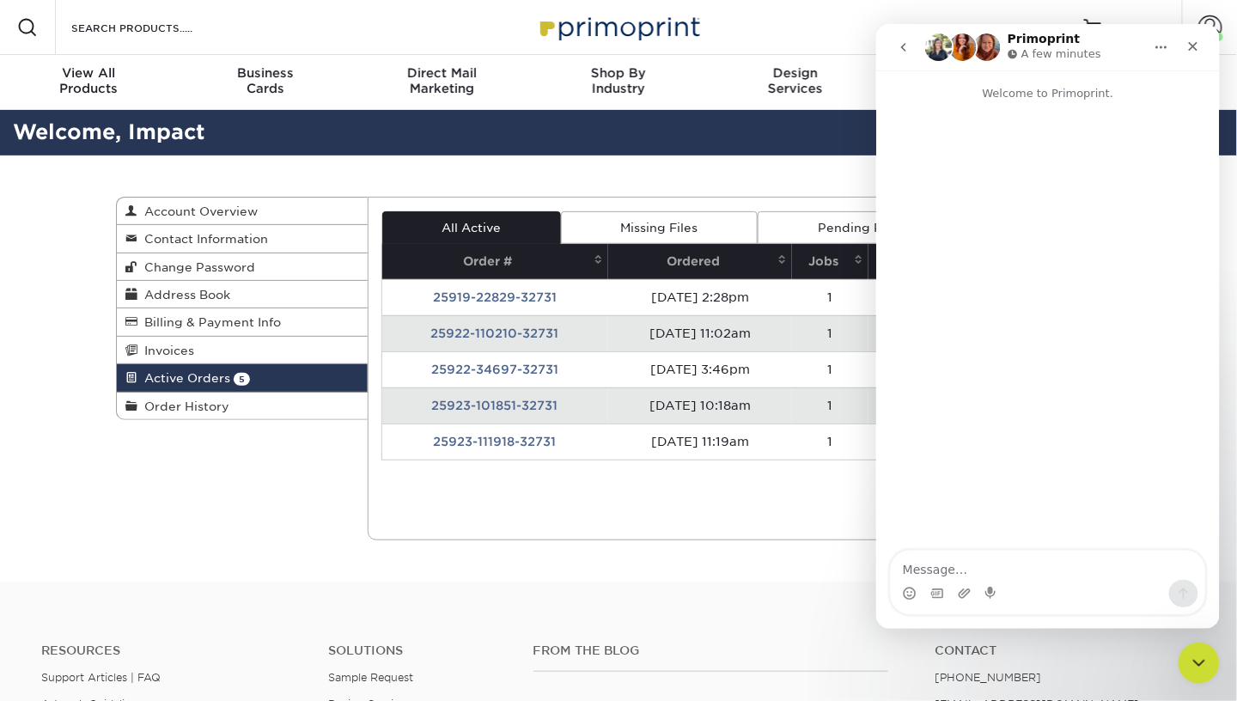
click at [986, 556] on textarea "Message…" at bounding box center [1047, 564] width 314 height 29
type textarea "Hi, is it too late to cancel Order 25919-22829-32731?"
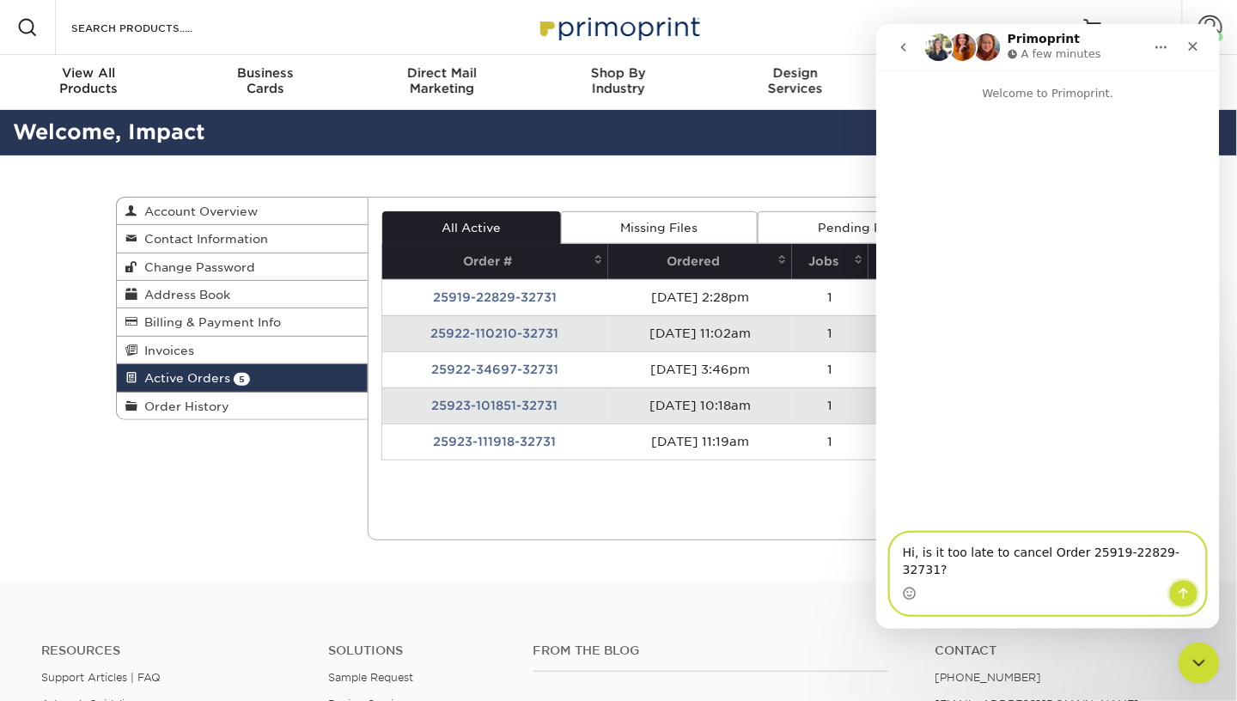
click at [1188, 599] on button "Send a message…" at bounding box center [1182, 592] width 29 height 27
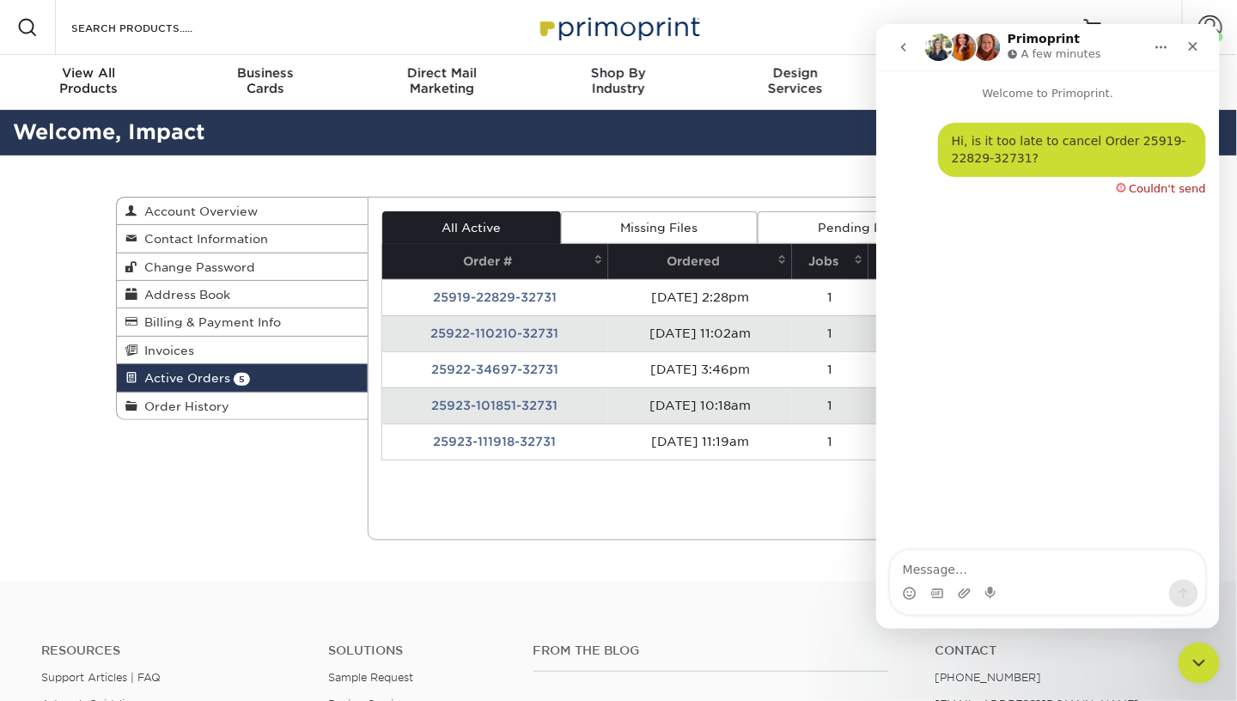
click at [1158, 186] on div "Couldn't send" at bounding box center [1166, 187] width 76 height 11
click at [1116, 186] on div "Hi, is it too late to cancel Order 25919-22829-32731? • Just now Couldn't send" at bounding box center [1047, 168] width 316 height 92
click at [1167, 182] on div "Couldn't send" at bounding box center [1166, 187] width 76 height 11
click at [738, 546] on div "Active Orders Account Overview Contact Information Change Password Address Book…" at bounding box center [618, 368] width 1031 height 426
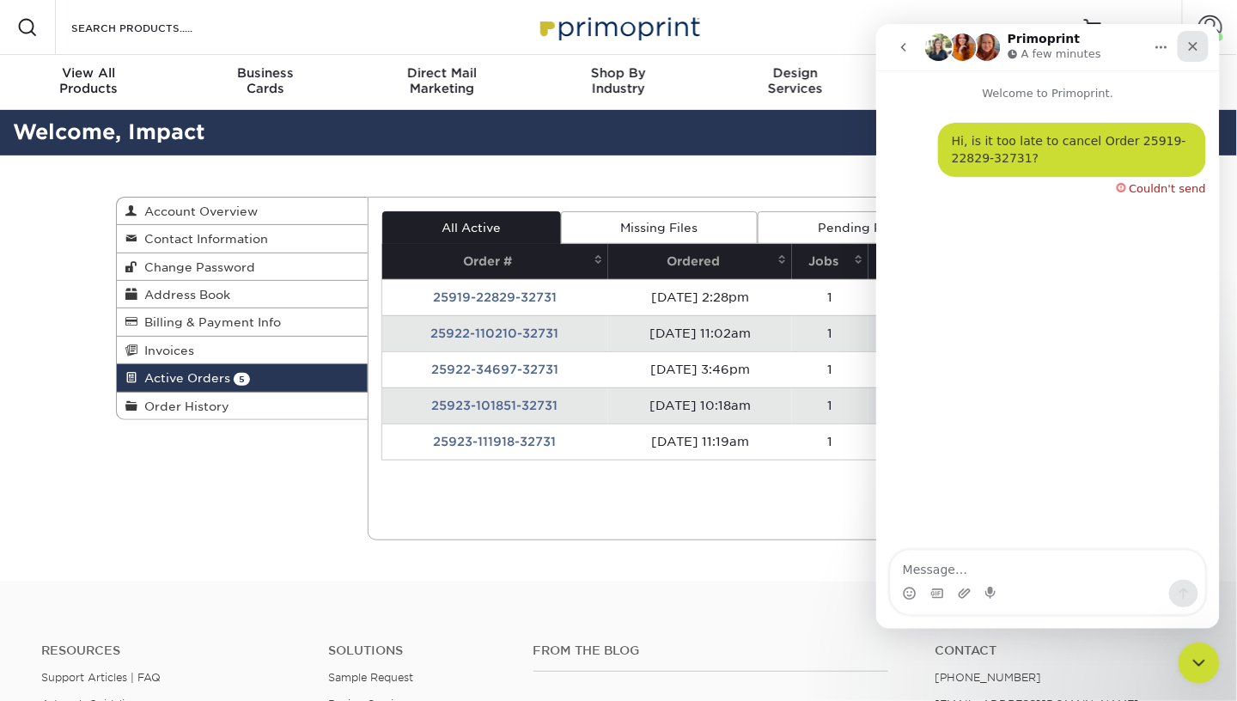
click at [1199, 52] on div "Close" at bounding box center [1191, 45] width 31 height 31
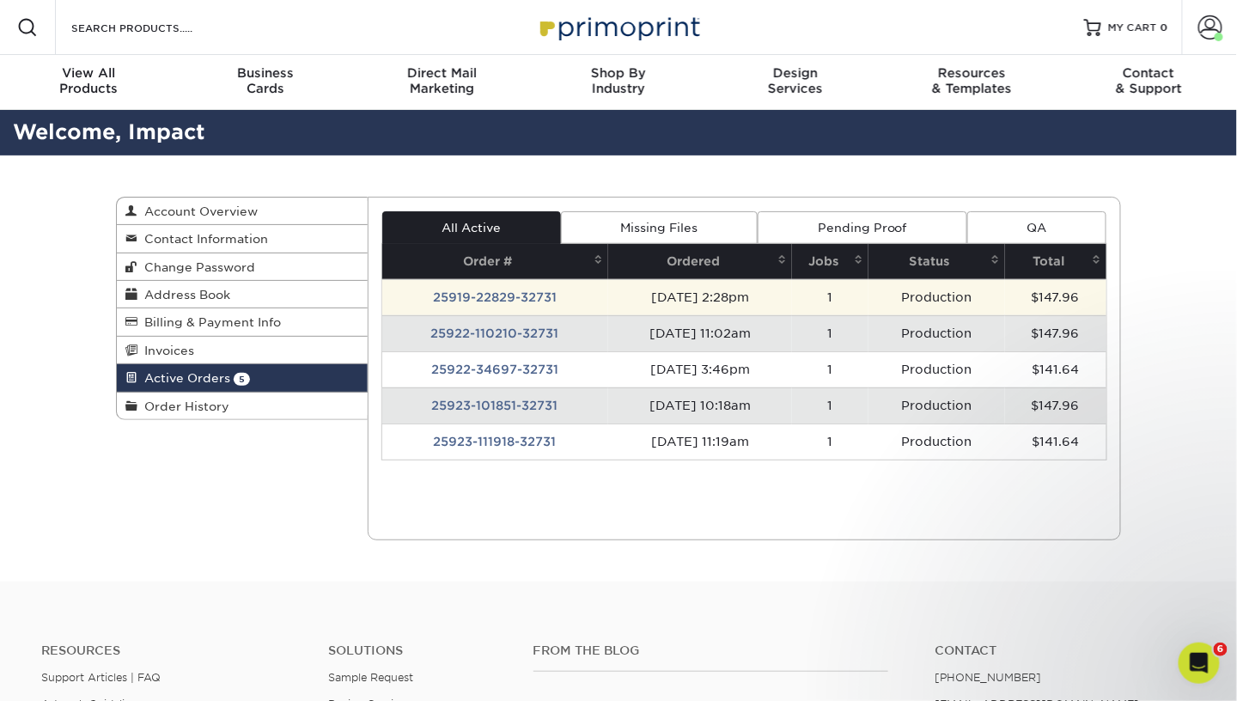
click at [482, 294] on td "25919-22829-32731" at bounding box center [495, 297] width 226 height 36
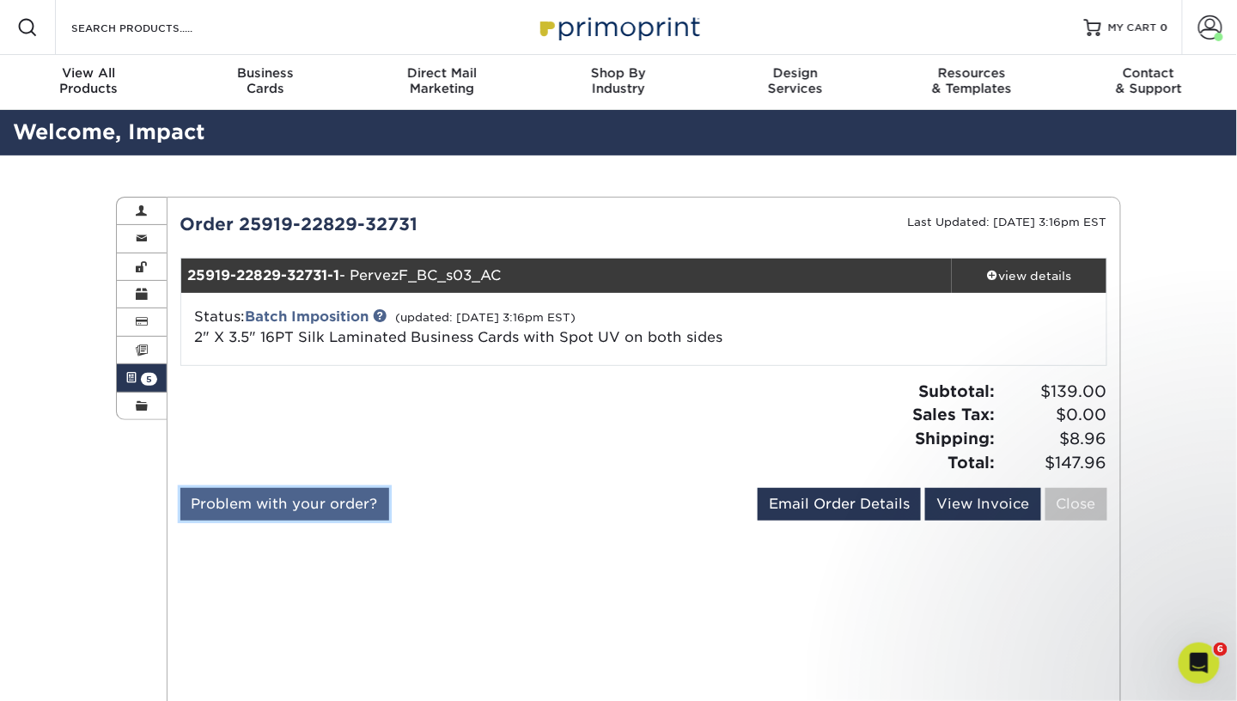
click at [232, 515] on link "Problem with your order?" at bounding box center [284, 504] width 209 height 33
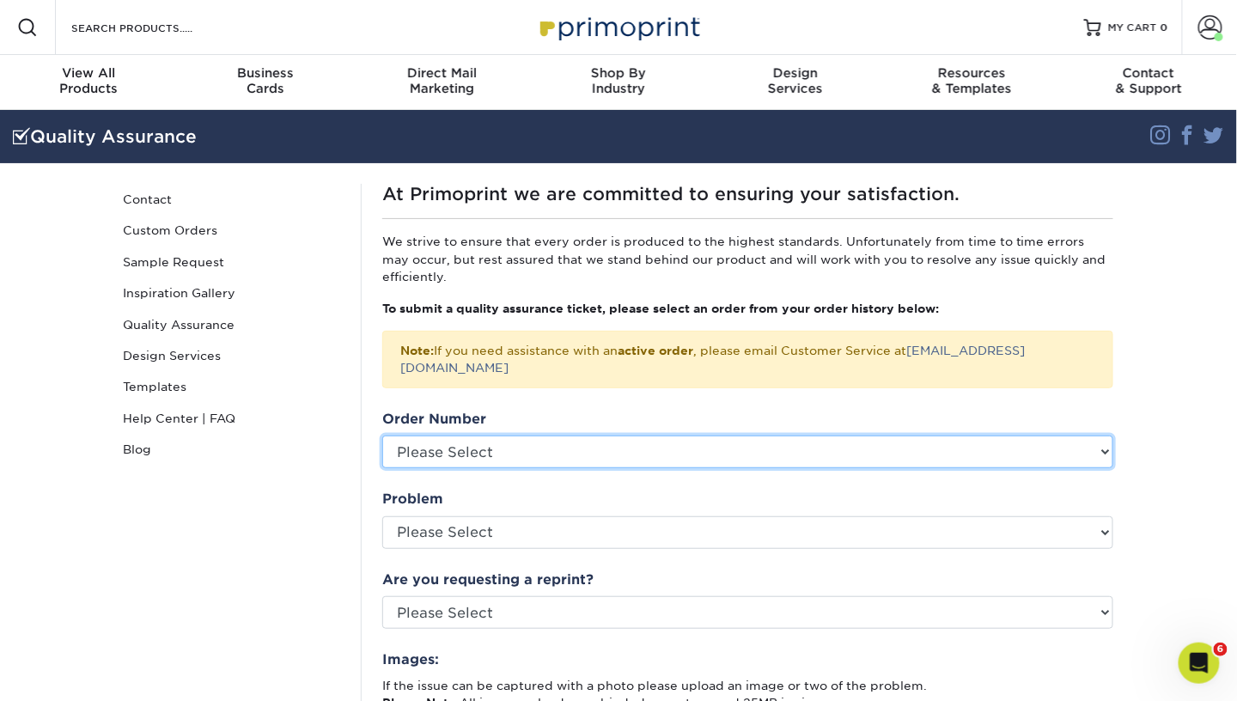
click at [880, 435] on select "Please Select P2181364 P2181253 P2180582 P2180235 P2180111 P2180097 P2179866 P2…" at bounding box center [747, 451] width 731 height 33
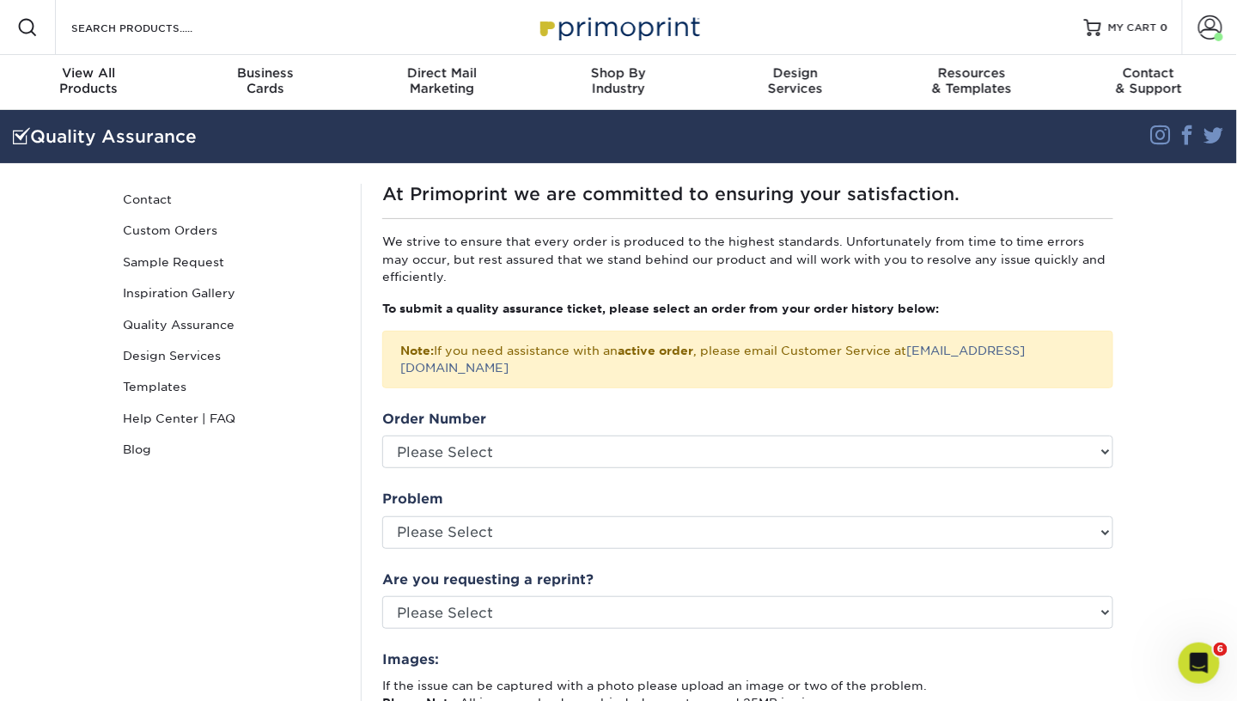
click at [872, 345] on div "Note: If you need assistance with an active order , please email Customer Servi…" at bounding box center [747, 360] width 731 height 58
click at [1166, 669] on section "Quality Assurance Instagram Facebook Twitter Quality Assurance Contact Custom O…" at bounding box center [618, 611] width 1237 height 1002
click at [1176, 662] on html at bounding box center [1196, 660] width 41 height 41
click at [1207, 648] on div "Open Intercom Messenger" at bounding box center [1196, 660] width 57 height 57
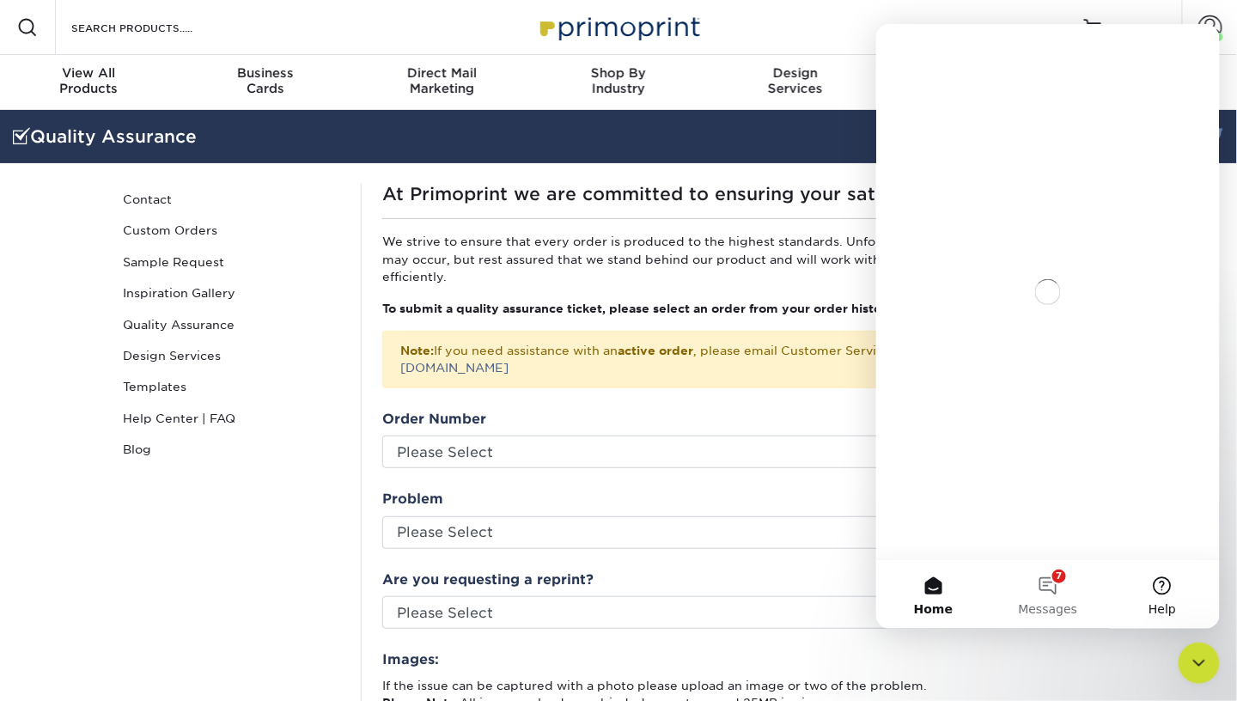
click at [1164, 579] on button "Help" at bounding box center [1161, 593] width 114 height 69
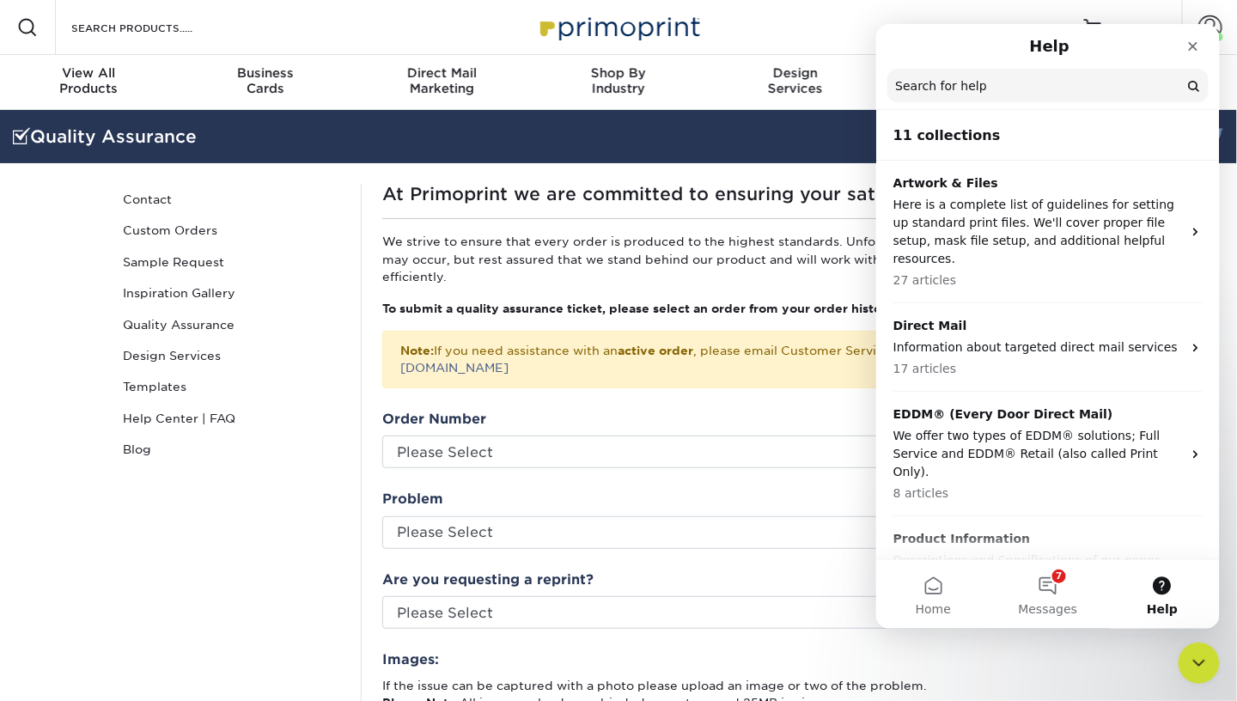
click at [1114, 99] on input "Search for help" at bounding box center [1046, 84] width 321 height 33
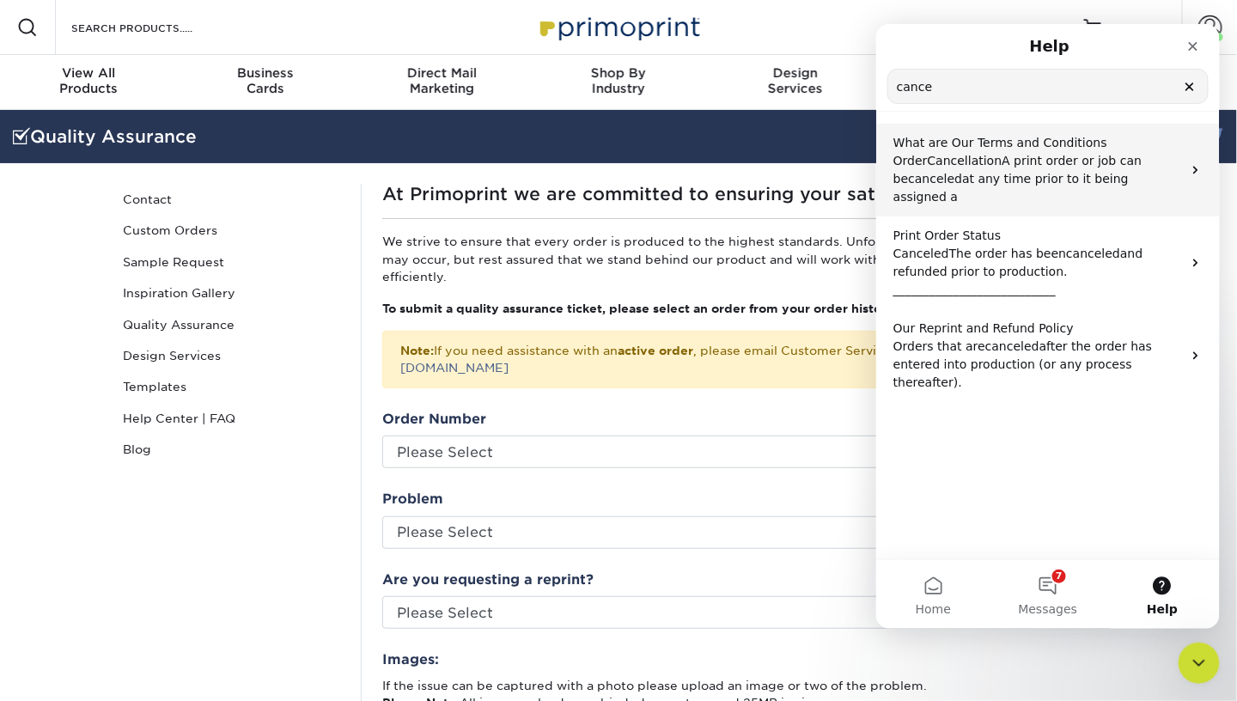
type input "cance"
click at [1118, 179] on span "at any time prior to it being assigned a" at bounding box center [1009, 187] width 235 height 32
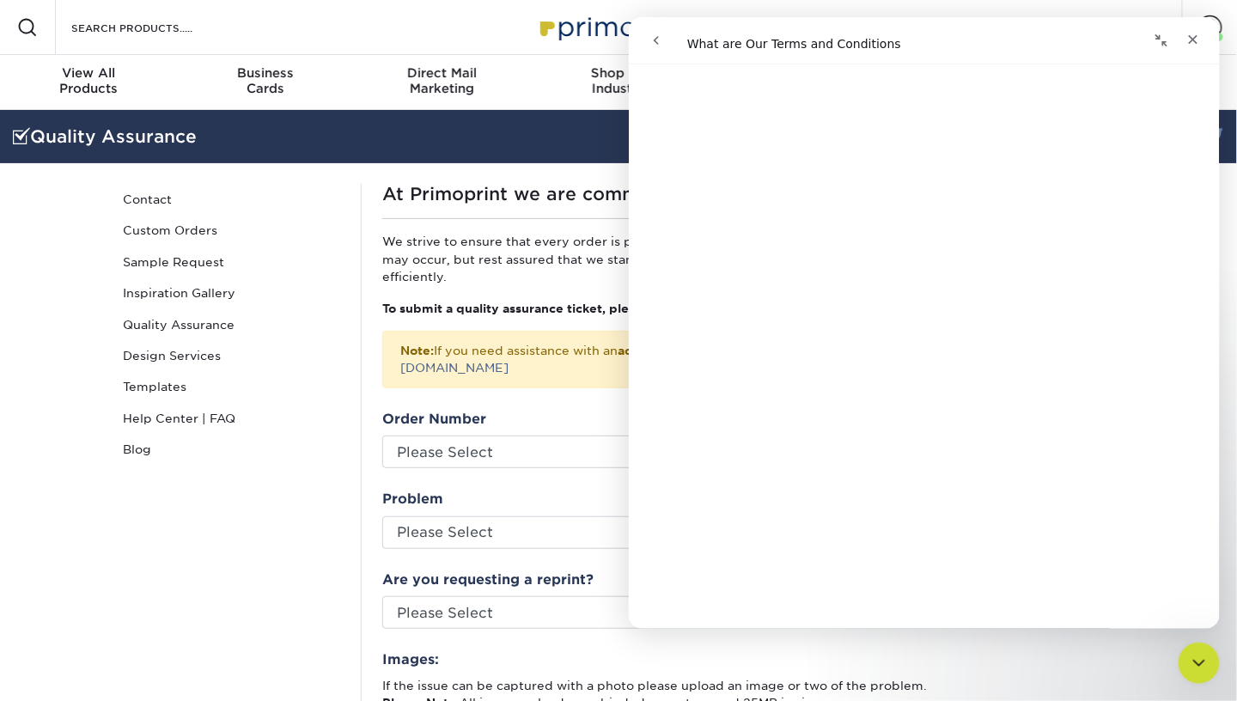
scroll to position [10137, 0]
click at [84, 453] on section "Quality Assurance Instagram Facebook Twitter Quality Assurance Contact Custom O…" at bounding box center [618, 611] width 1237 height 1002
